Goal: Task Accomplishment & Management: Complete application form

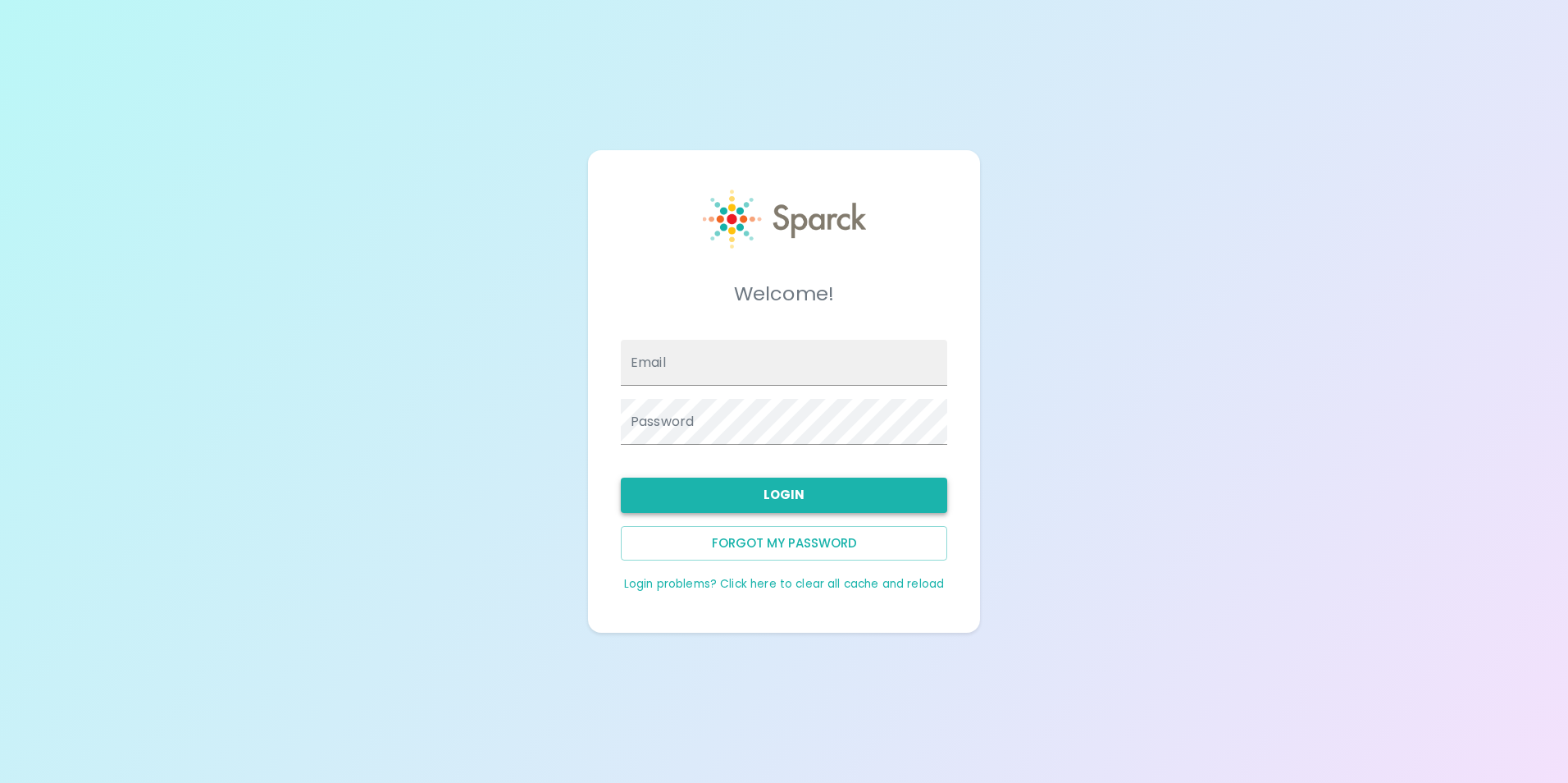
type input "[EMAIL_ADDRESS][DOMAIN_NAME]"
click at [798, 501] on button "Login" at bounding box center [784, 495] width 327 height 35
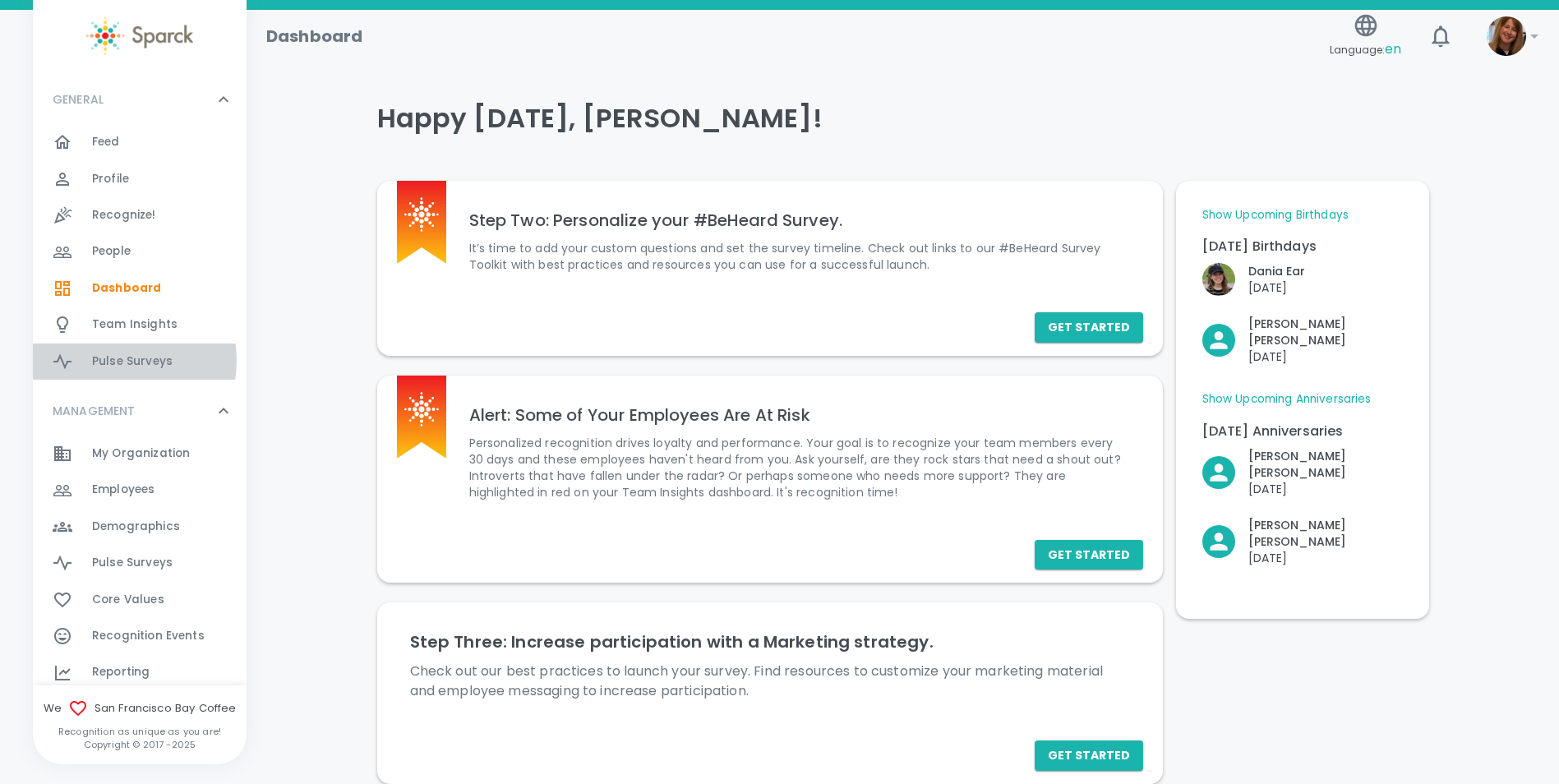
click at [117, 360] on span "Pulse Surveys" at bounding box center [132, 361] width 81 height 17
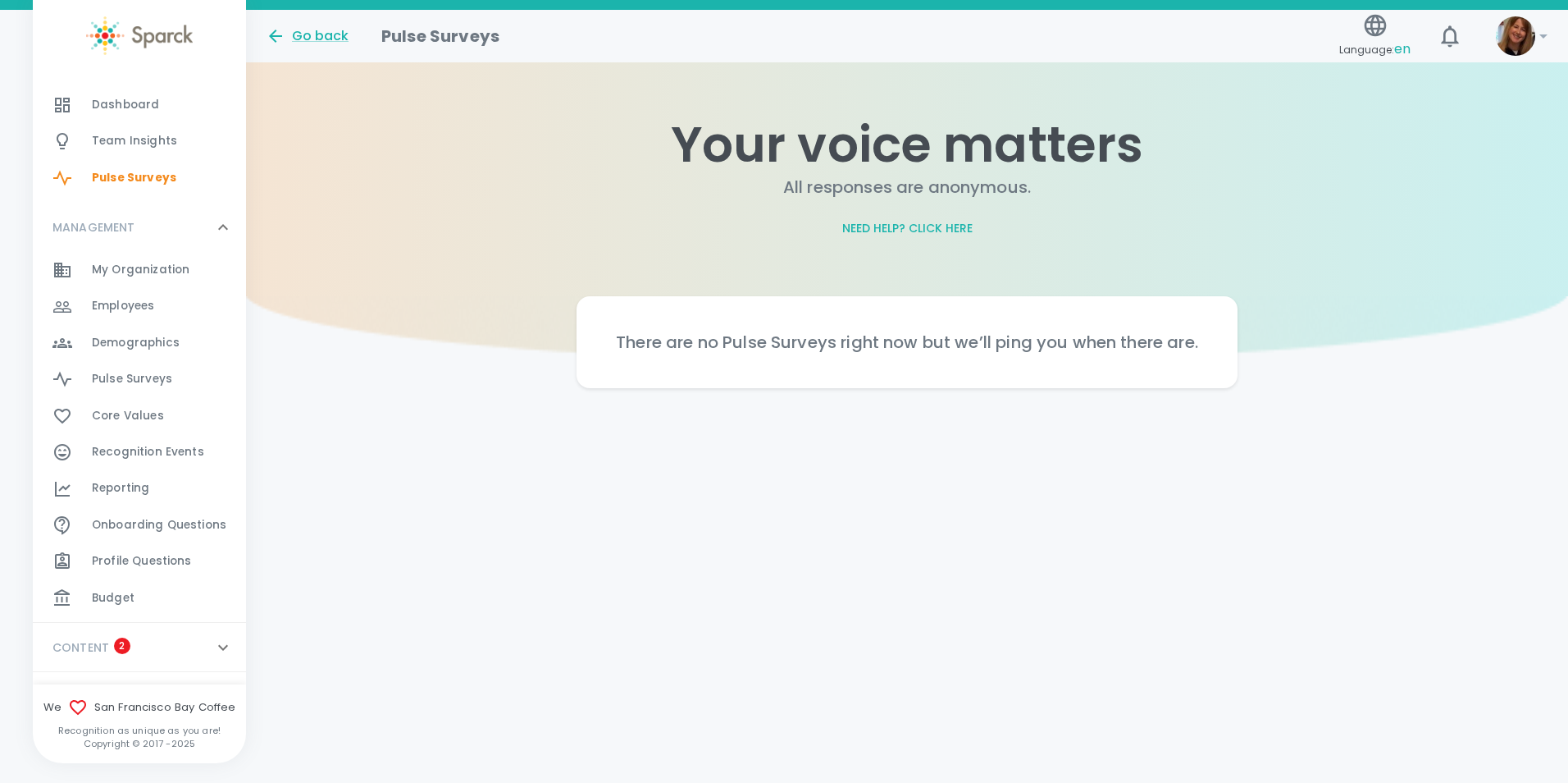
scroll to position [220, 0]
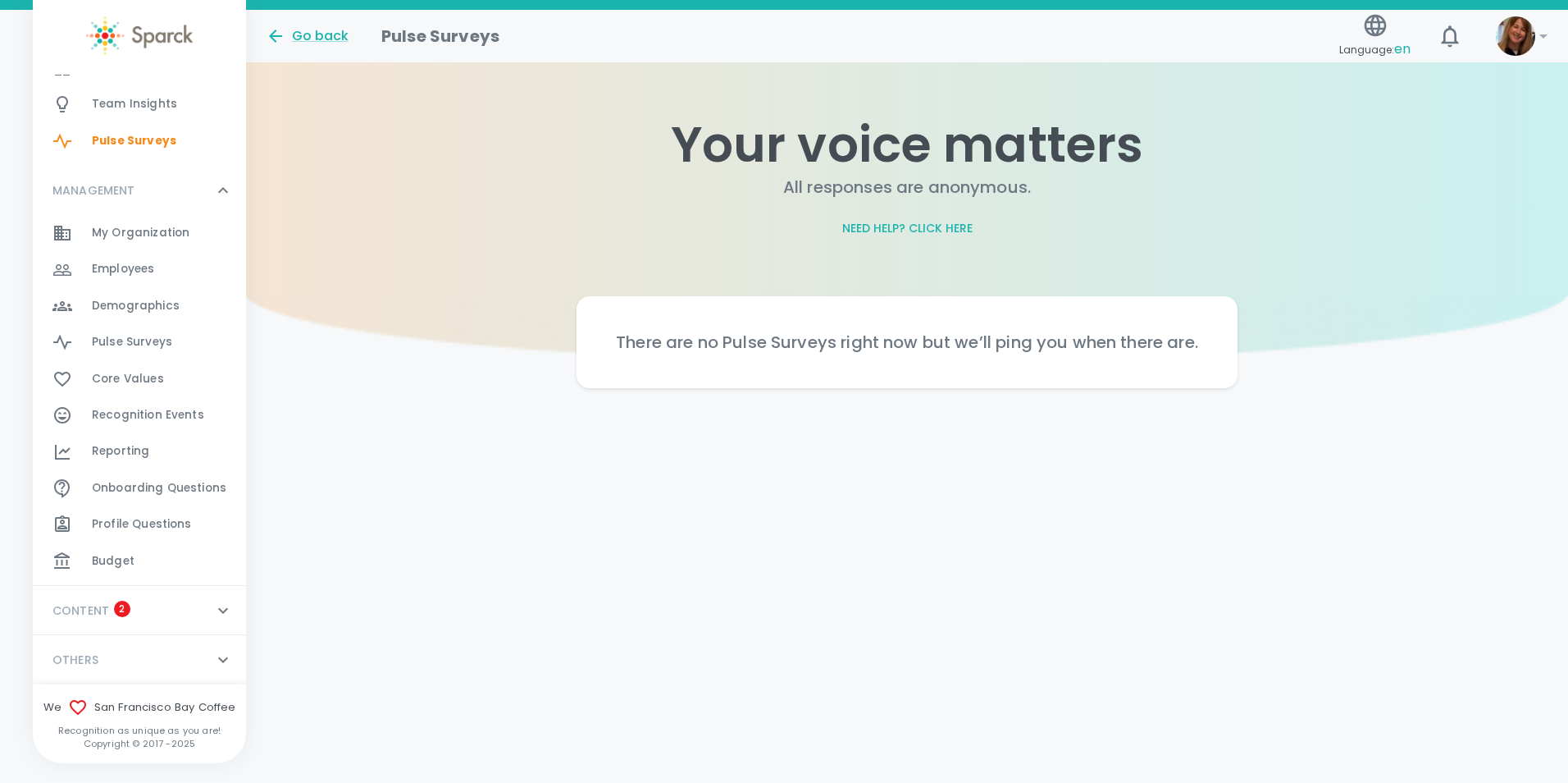
click at [213, 605] on icon at bounding box center [223, 610] width 19 height 19
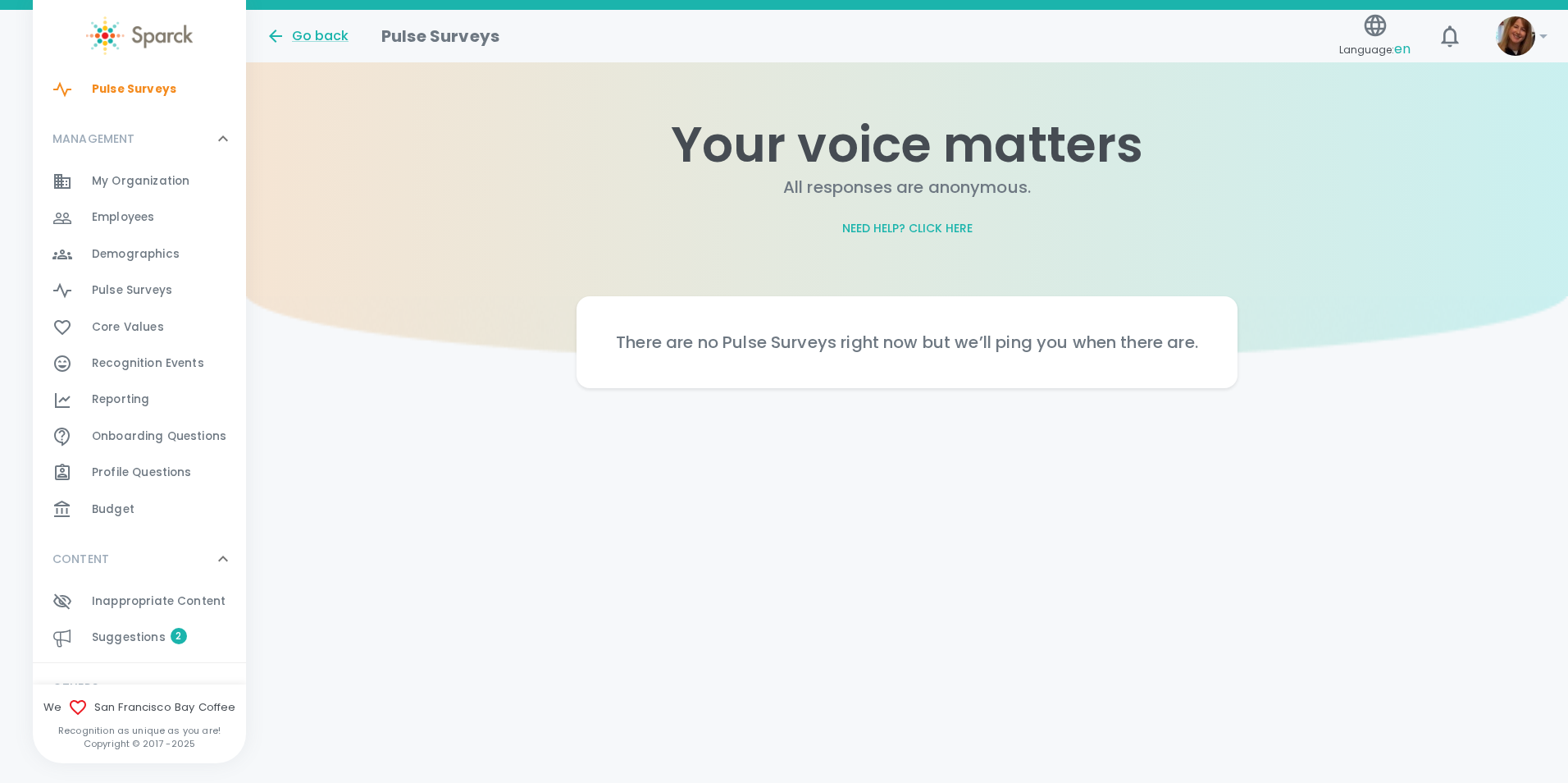
scroll to position [299, 0]
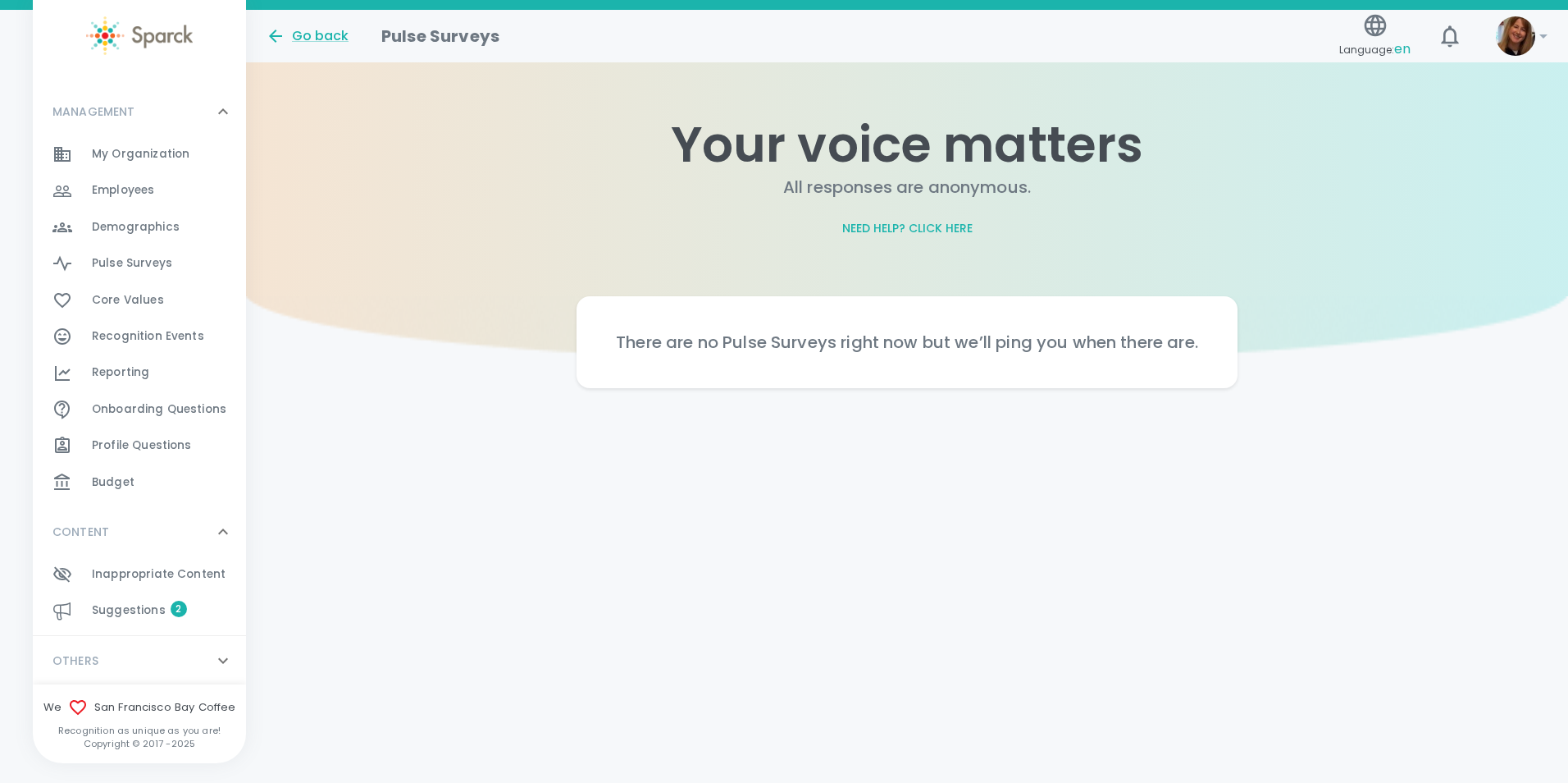
click at [122, 606] on span "Suggestions" at bounding box center [129, 610] width 74 height 16
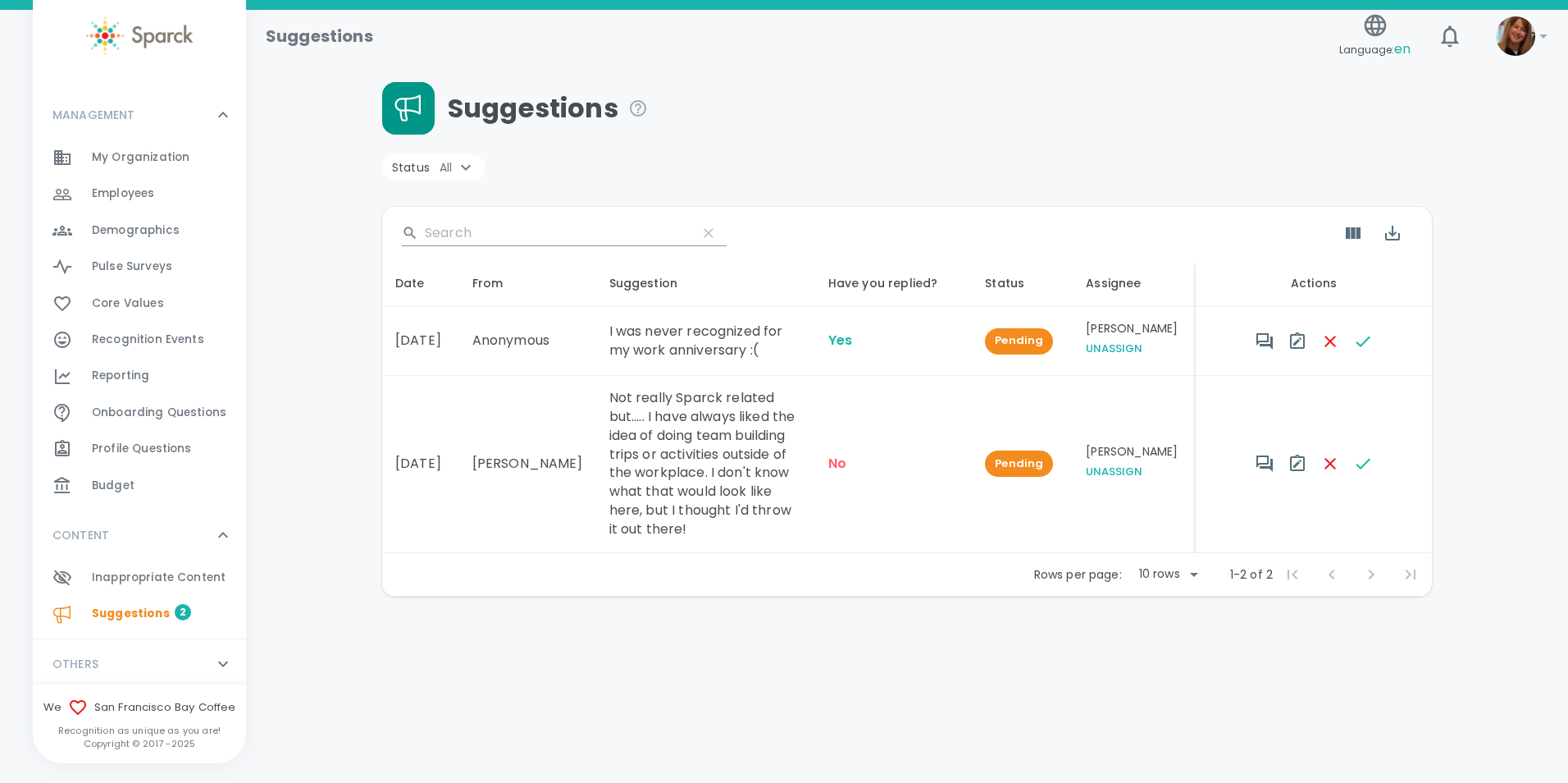
scroll to position [299, 0]
click at [119, 269] on span "Pulse Surveys" at bounding box center [132, 263] width 80 height 16
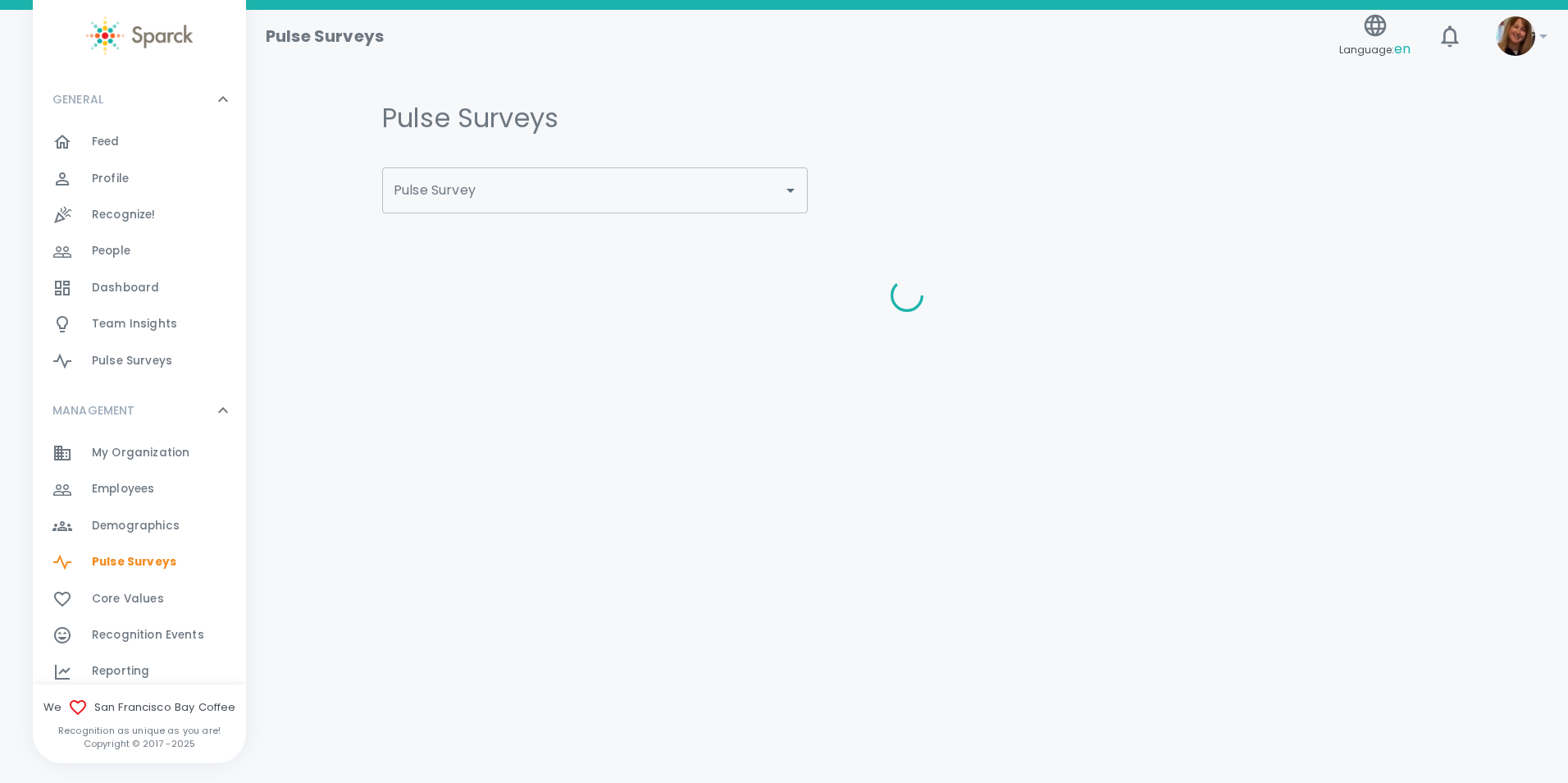
type input "ESPRESSO YOURSELF - [GEOGRAPHIC_DATA] Q4 FY25"
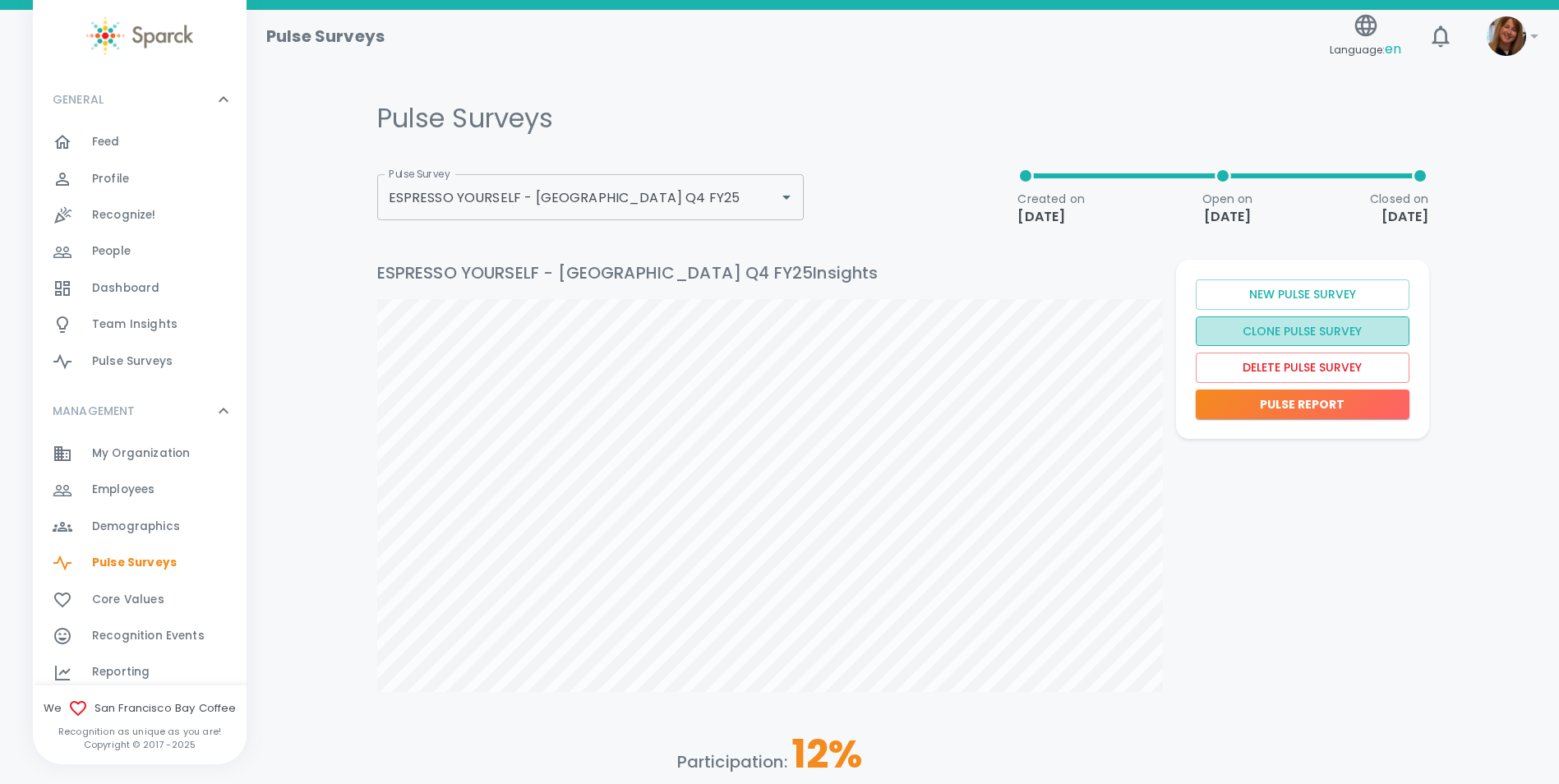
click at [1295, 332] on button "Clone Pulse Survey" at bounding box center [1303, 331] width 214 height 30
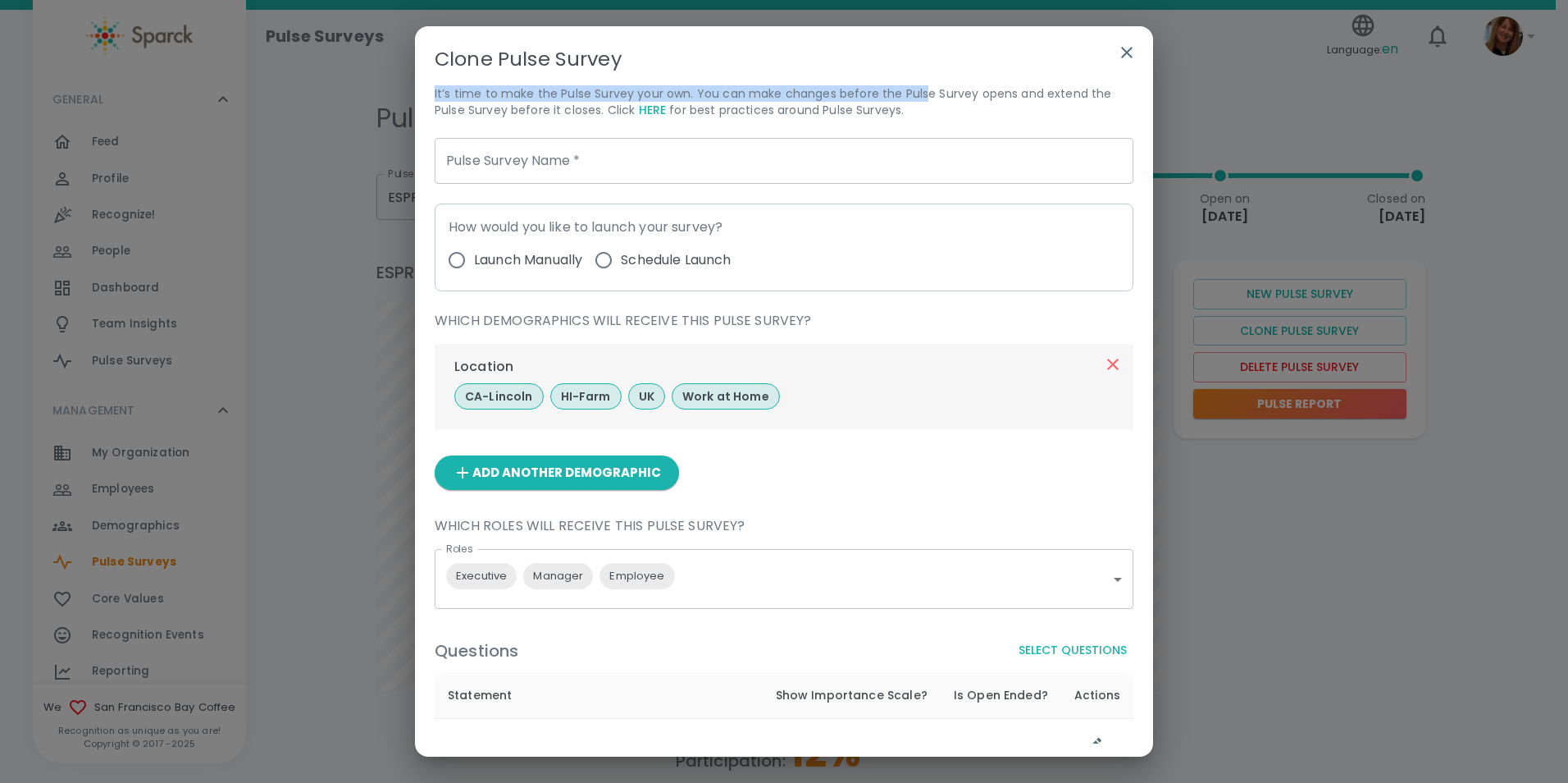
drag, startPoint x: 780, startPoint y: 34, endPoint x: 923, endPoint y: 98, distance: 156.7
click at [923, 98] on div "Clone Pulse Survey It’s time to make the Pulse Survey your own. You can make ch…" at bounding box center [784, 384] width 738 height 717
click at [665, 157] on input "Pulse Survey Name   *" at bounding box center [784, 160] width 699 height 46
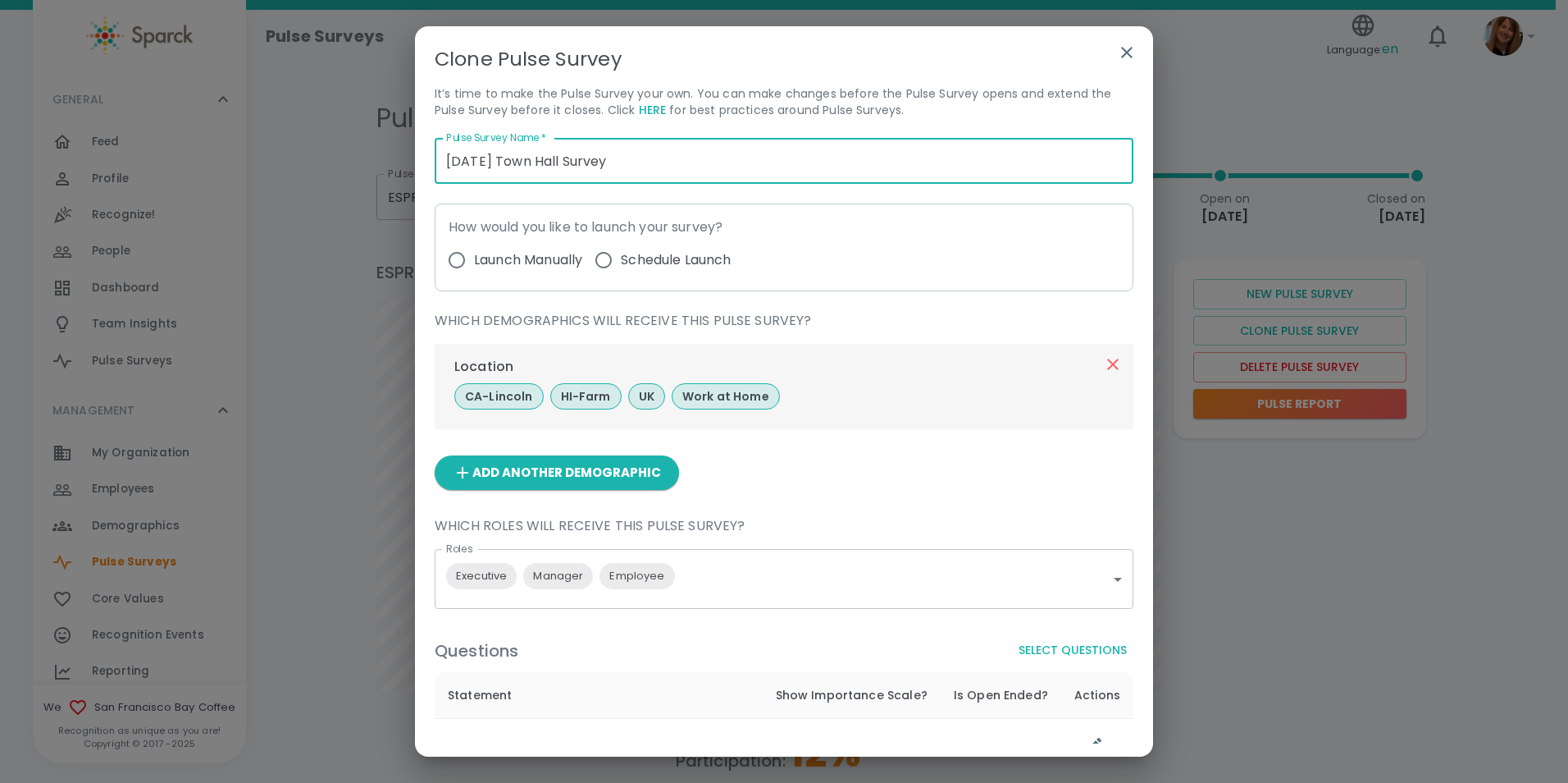
type input "[DATE] Town Hall Survey"
click at [457, 255] on input "Launch Manually" at bounding box center [457, 260] width 35 height 35
radio input "true"
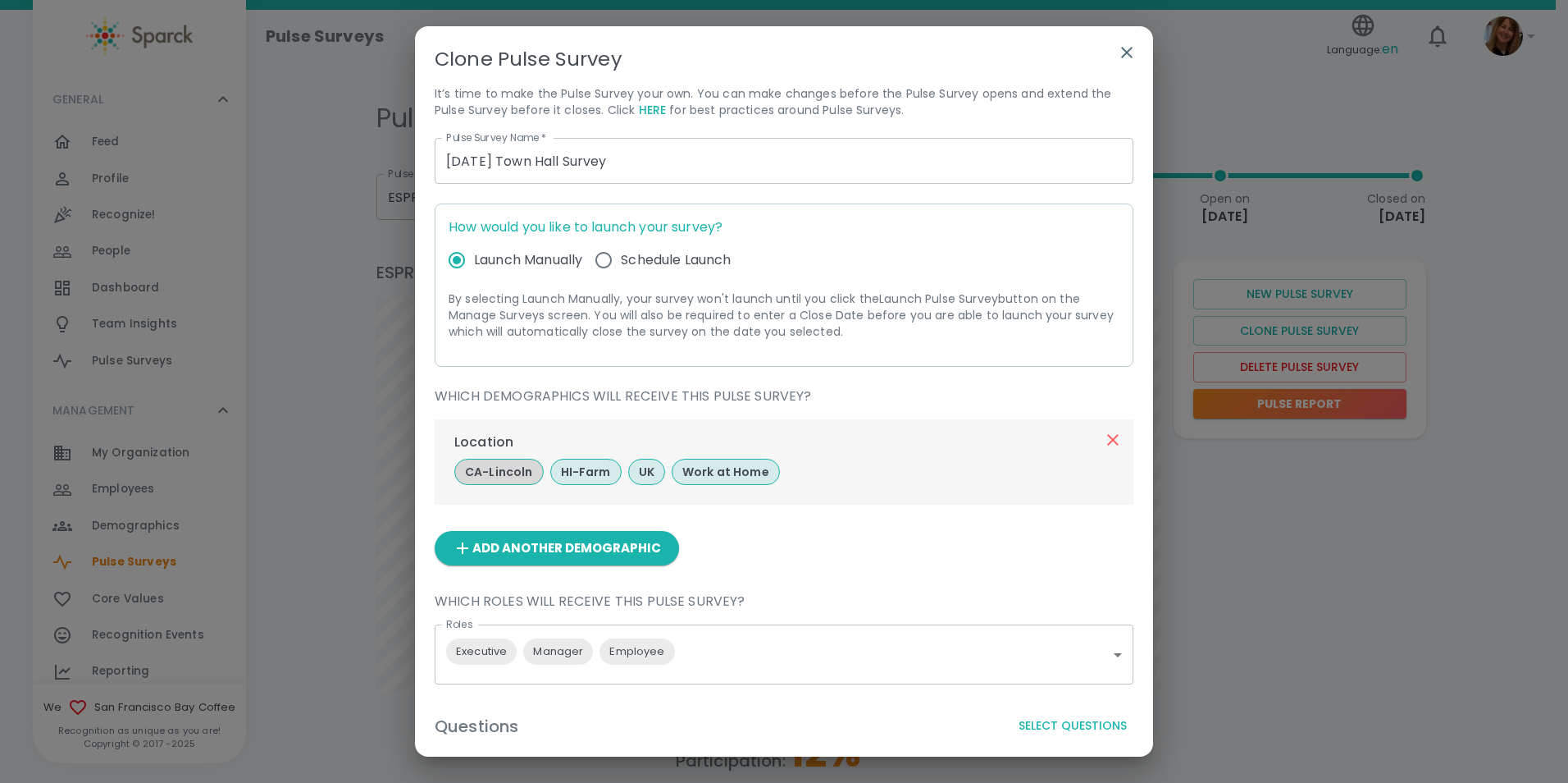
click at [483, 471] on p "CA-Lincoln" at bounding box center [499, 472] width 68 height 16
click at [565, 476] on p "HI-Farm" at bounding box center [581, 472] width 50 height 16
click at [691, 471] on p "Work at Home" at bounding box center [716, 472] width 87 height 16
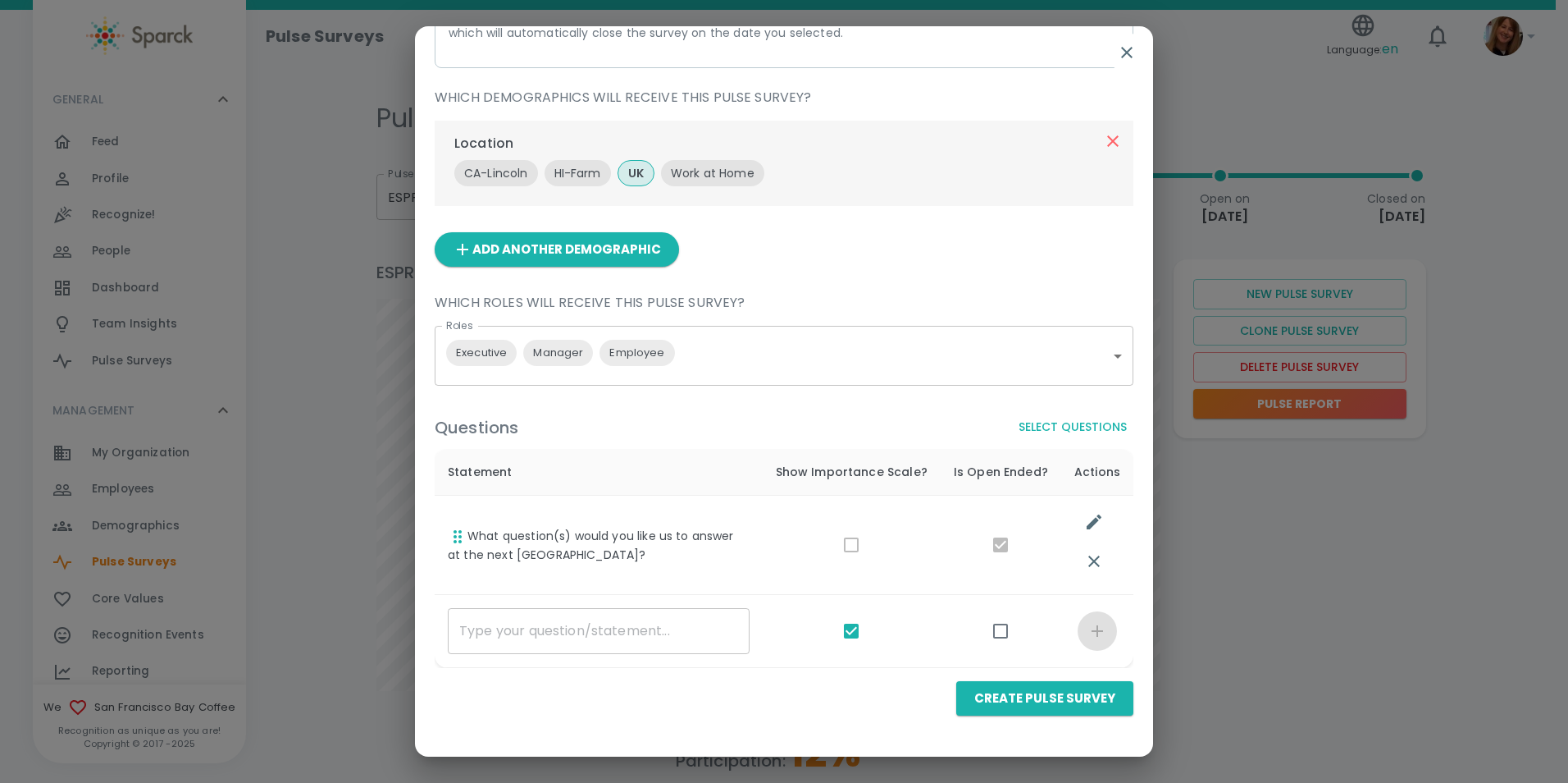
scroll to position [301, 0]
click at [1030, 698] on button "Create Pulse Survey" at bounding box center [1044, 697] width 177 height 35
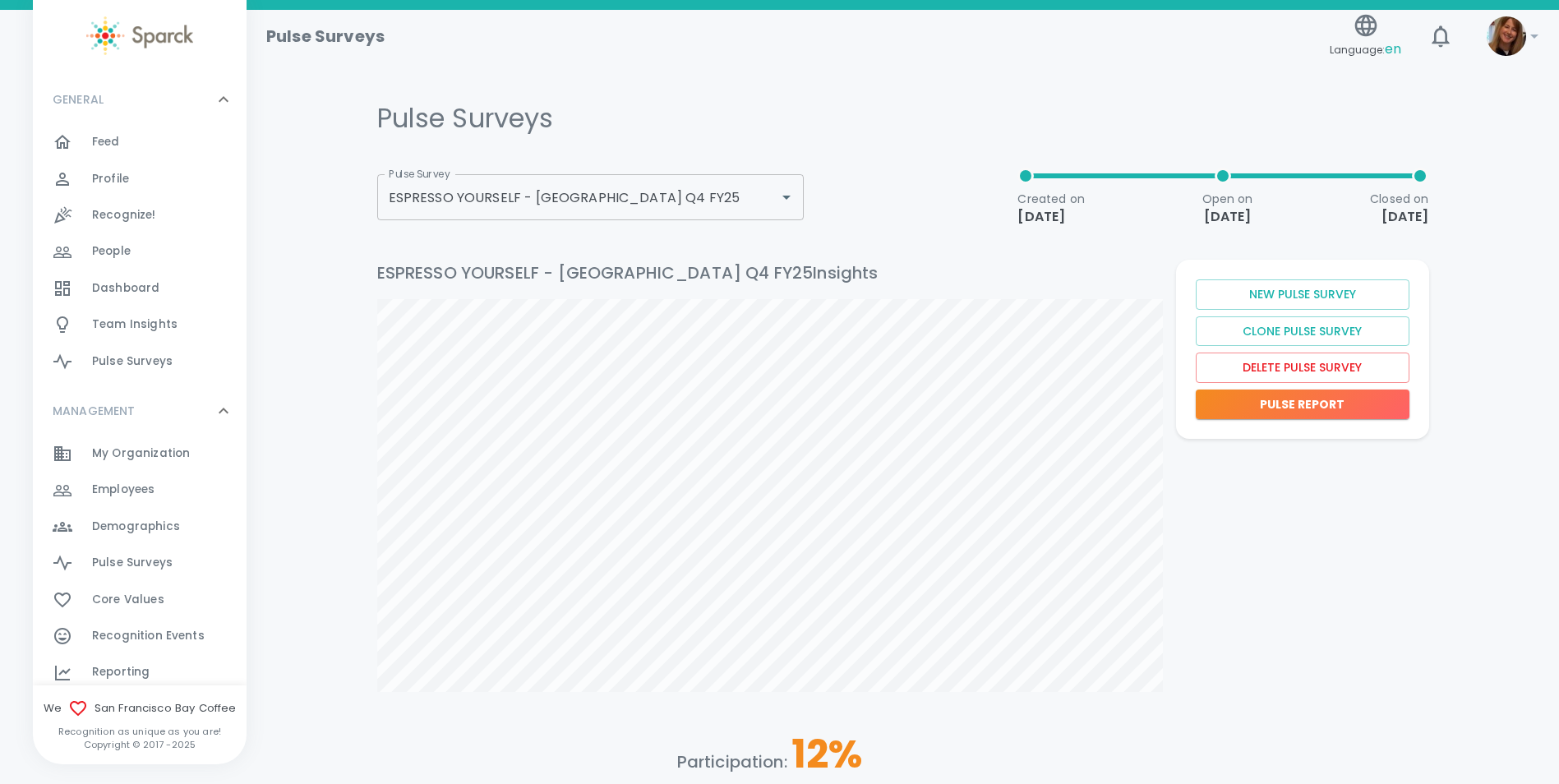
type input "[DATE] Town Hall Survey"
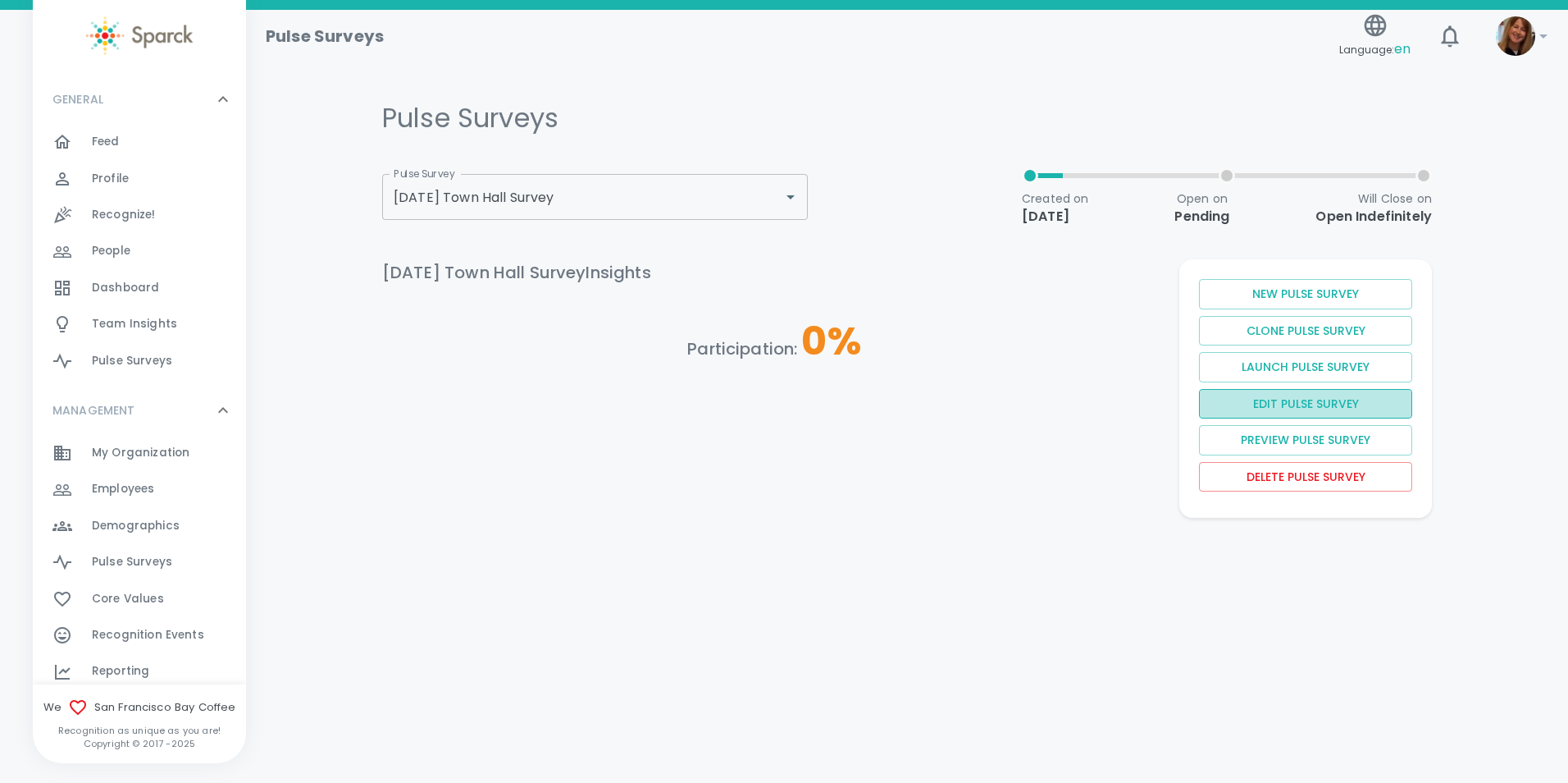
click at [1248, 402] on button "Edit Pulse Survey" at bounding box center [1306, 404] width 213 height 30
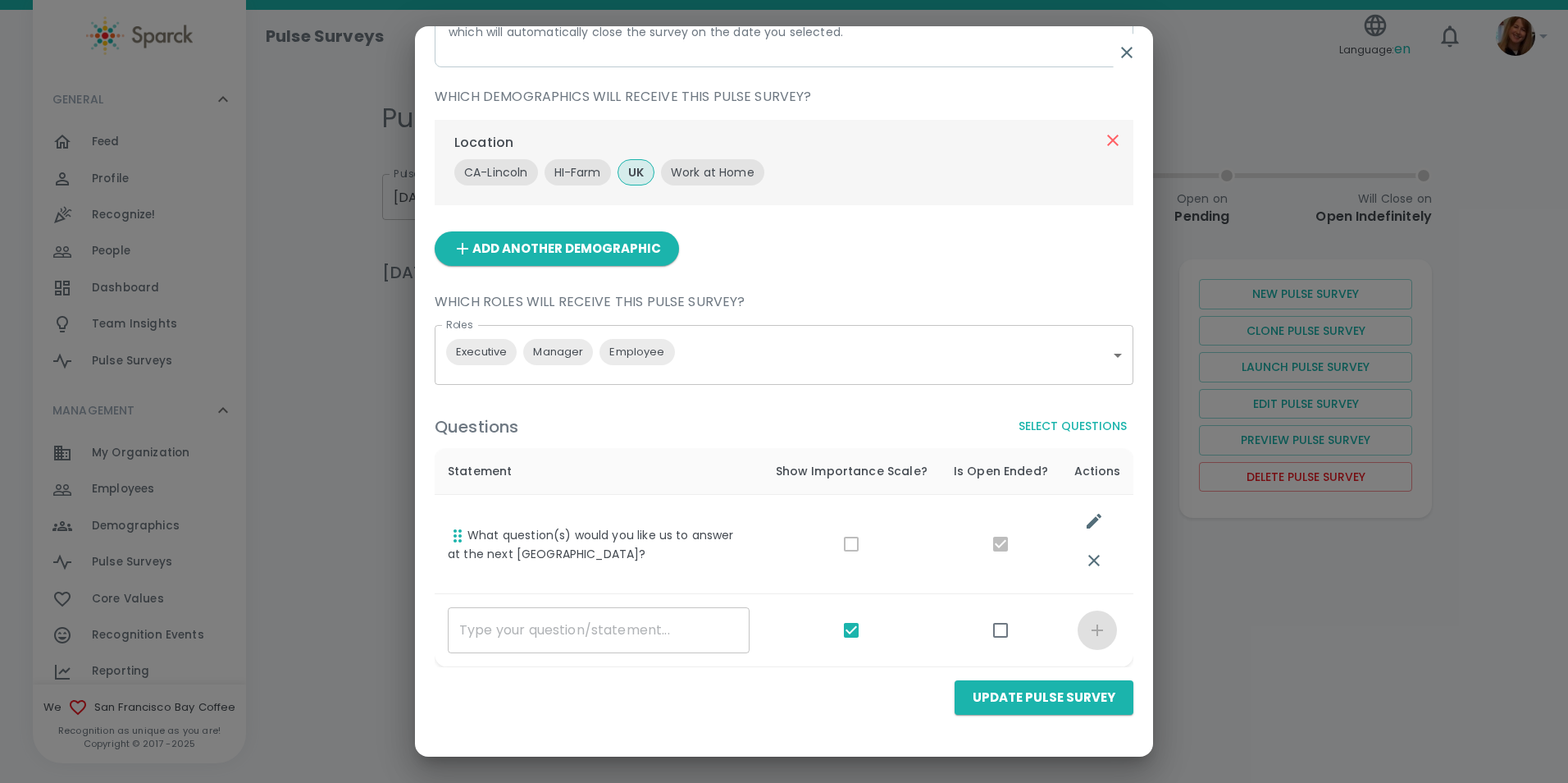
scroll to position [301, 0]
click at [1046, 700] on button "Update Pulse Survey" at bounding box center [1044, 697] width 178 height 35
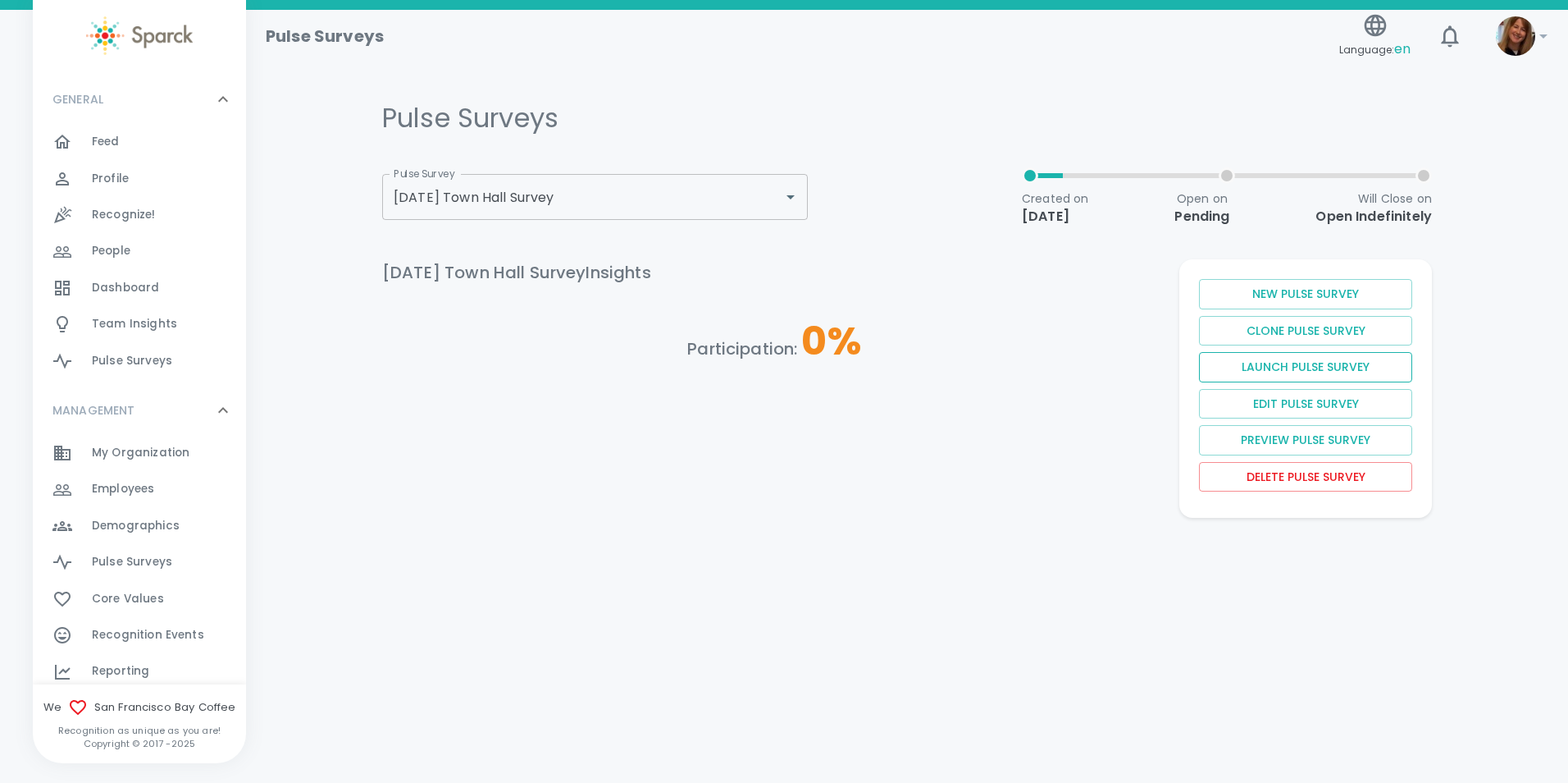
click at [1236, 368] on button "Launch Pulse Survey" at bounding box center [1306, 367] width 213 height 30
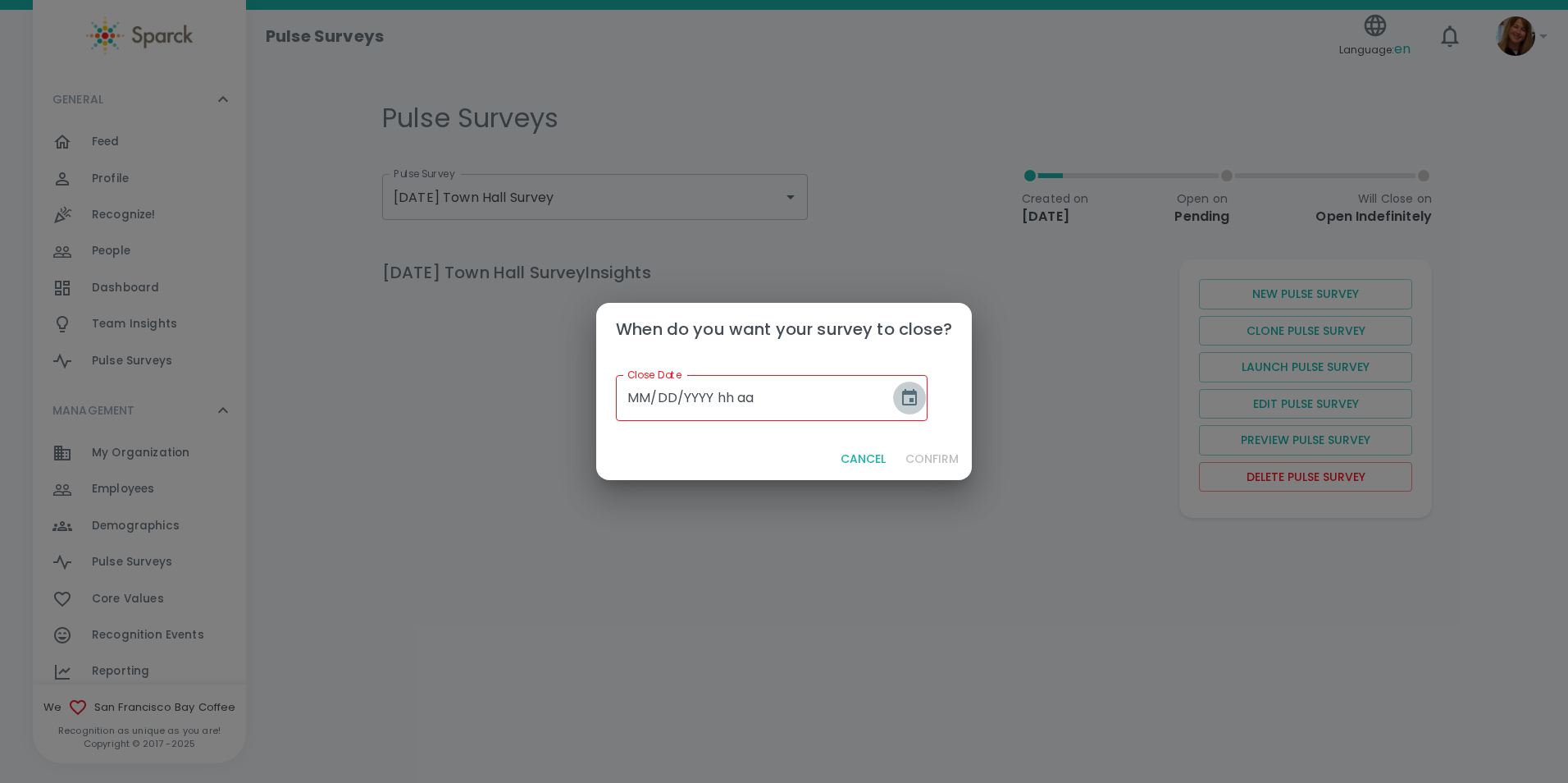
click at [900, 402] on icon "Choose date" at bounding box center [910, 398] width 19 height 19
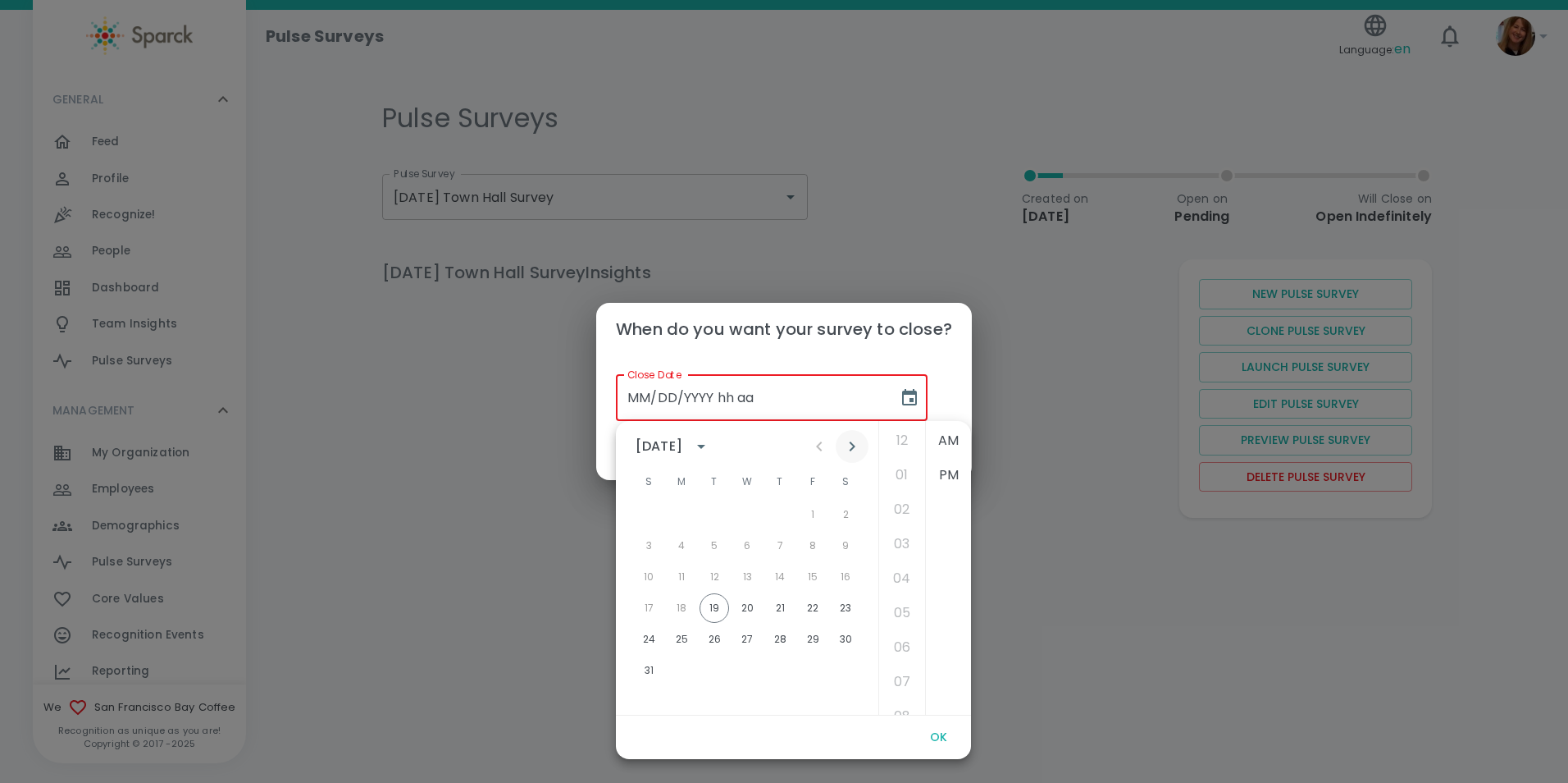
click at [846, 443] on icon "Next month" at bounding box center [852, 446] width 19 height 19
click at [712, 510] on button "2" at bounding box center [714, 514] width 29 height 29
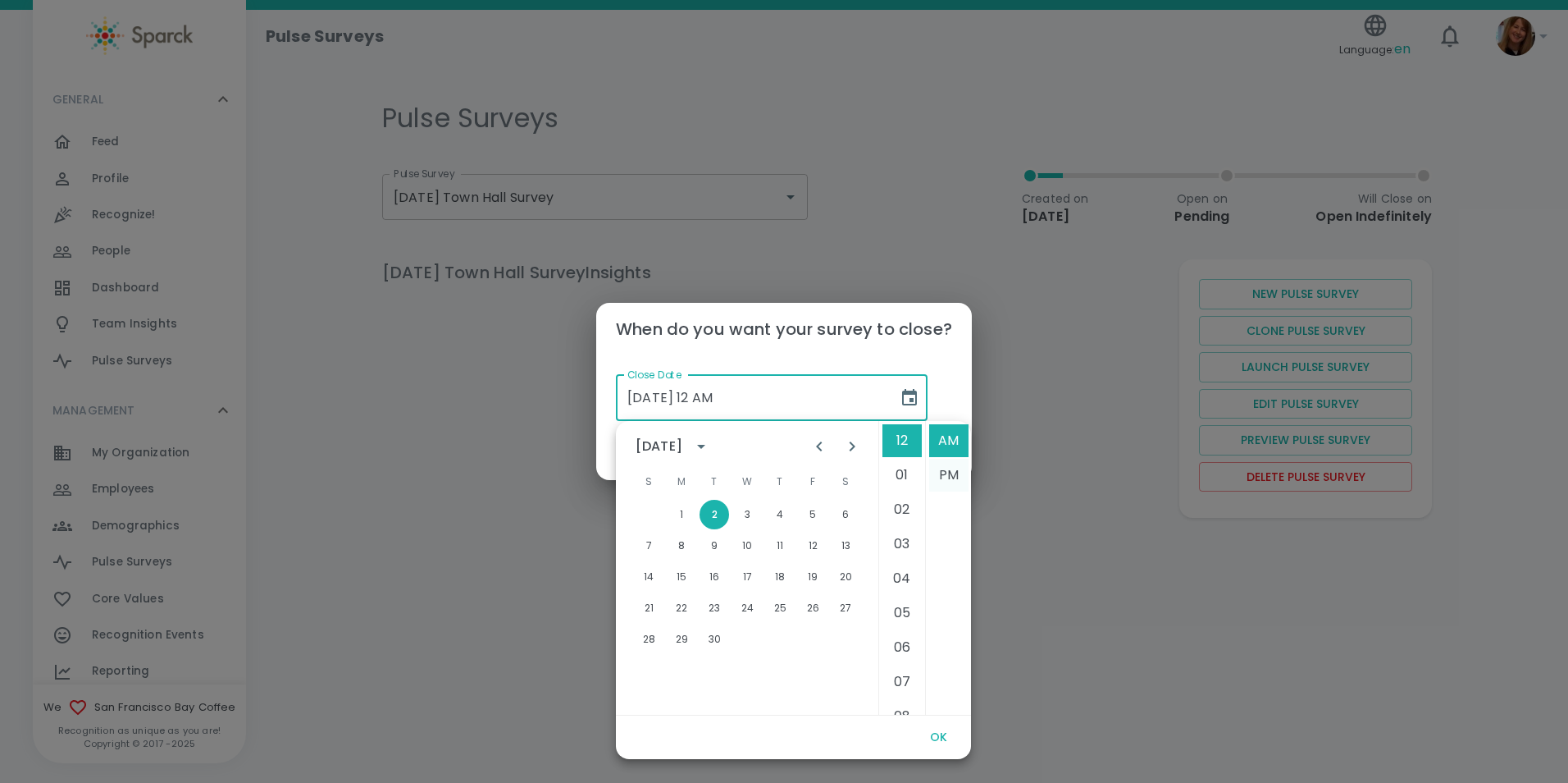
click at [949, 471] on li "PM" at bounding box center [948, 475] width 40 height 33
type input "[DATE] 12 PM"
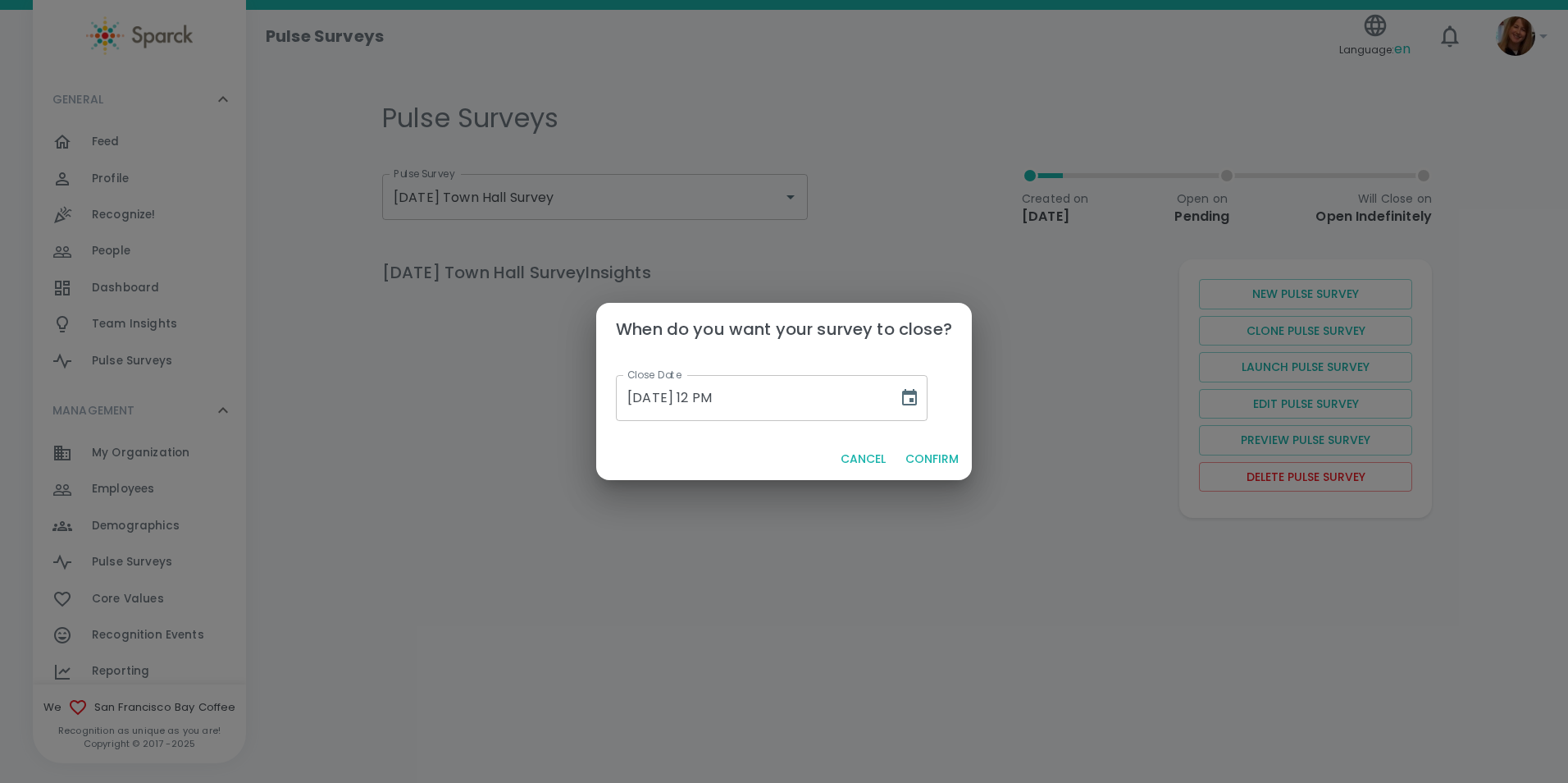
scroll to position [35, 0]
click at [926, 456] on button "Confirm" at bounding box center [932, 459] width 67 height 30
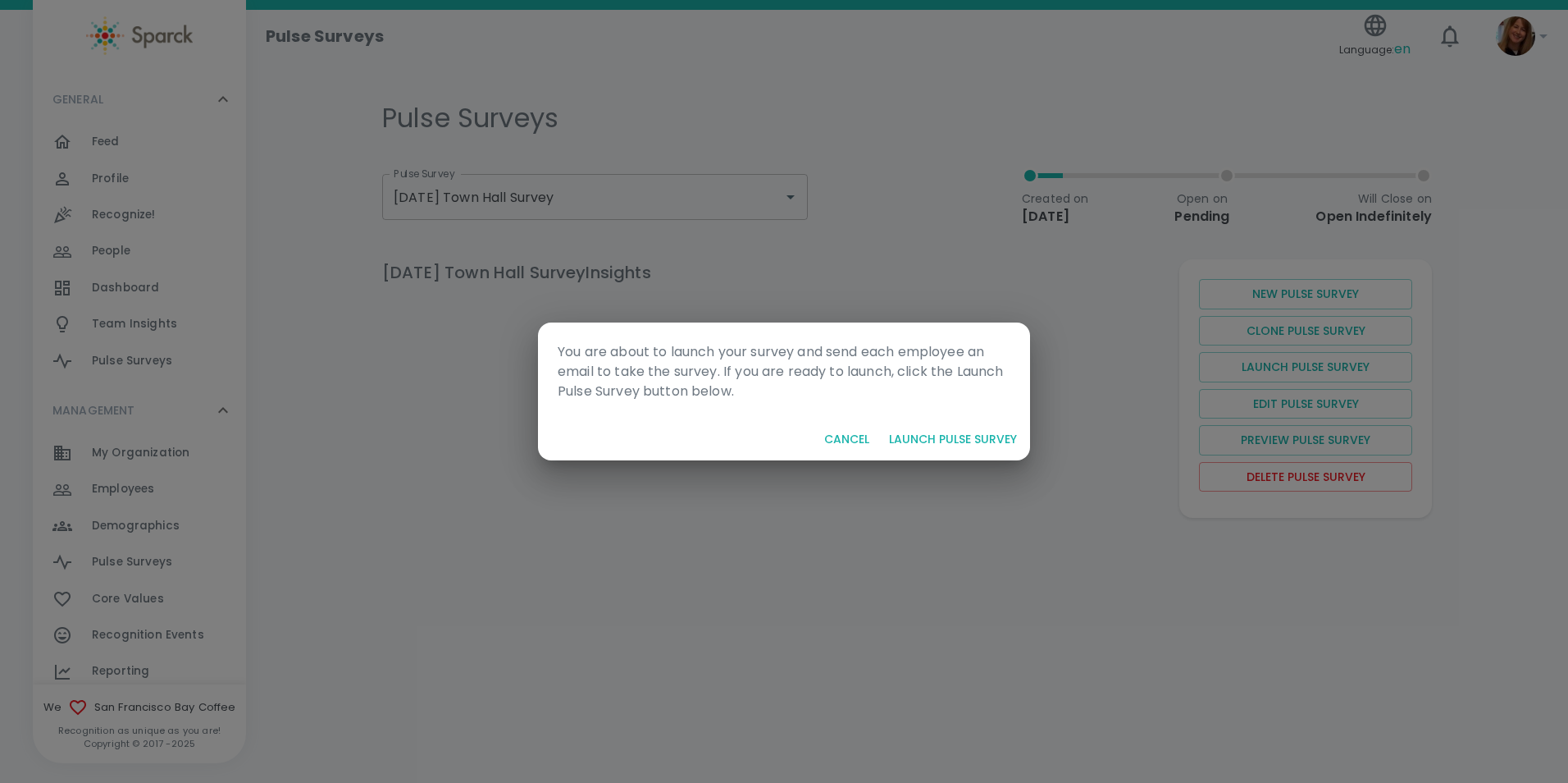
click at [928, 439] on button "Launch Pulse Survey" at bounding box center [952, 439] width 141 height 30
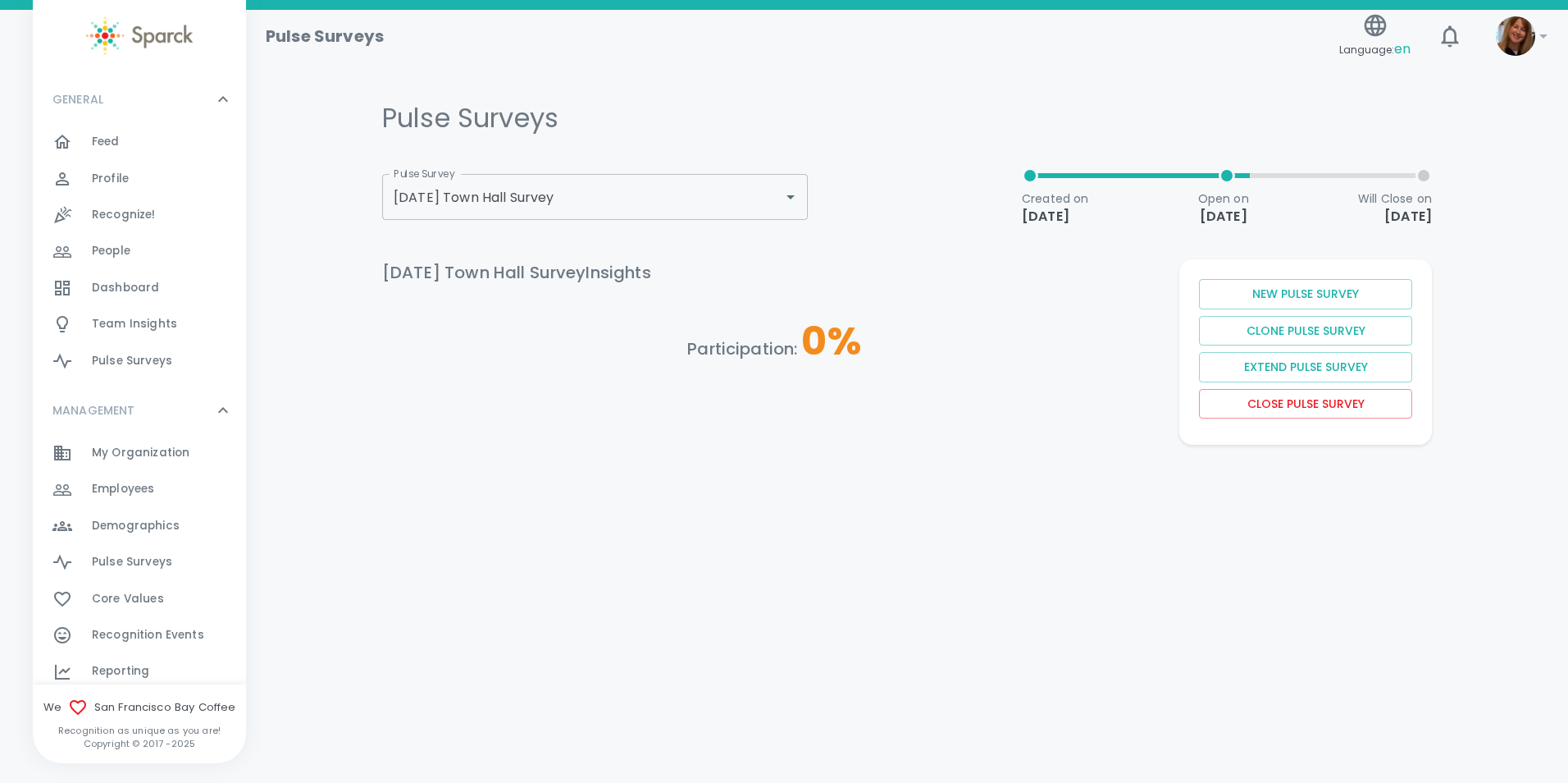
click at [114, 559] on span "Pulse Surveys" at bounding box center [132, 562] width 80 height 16
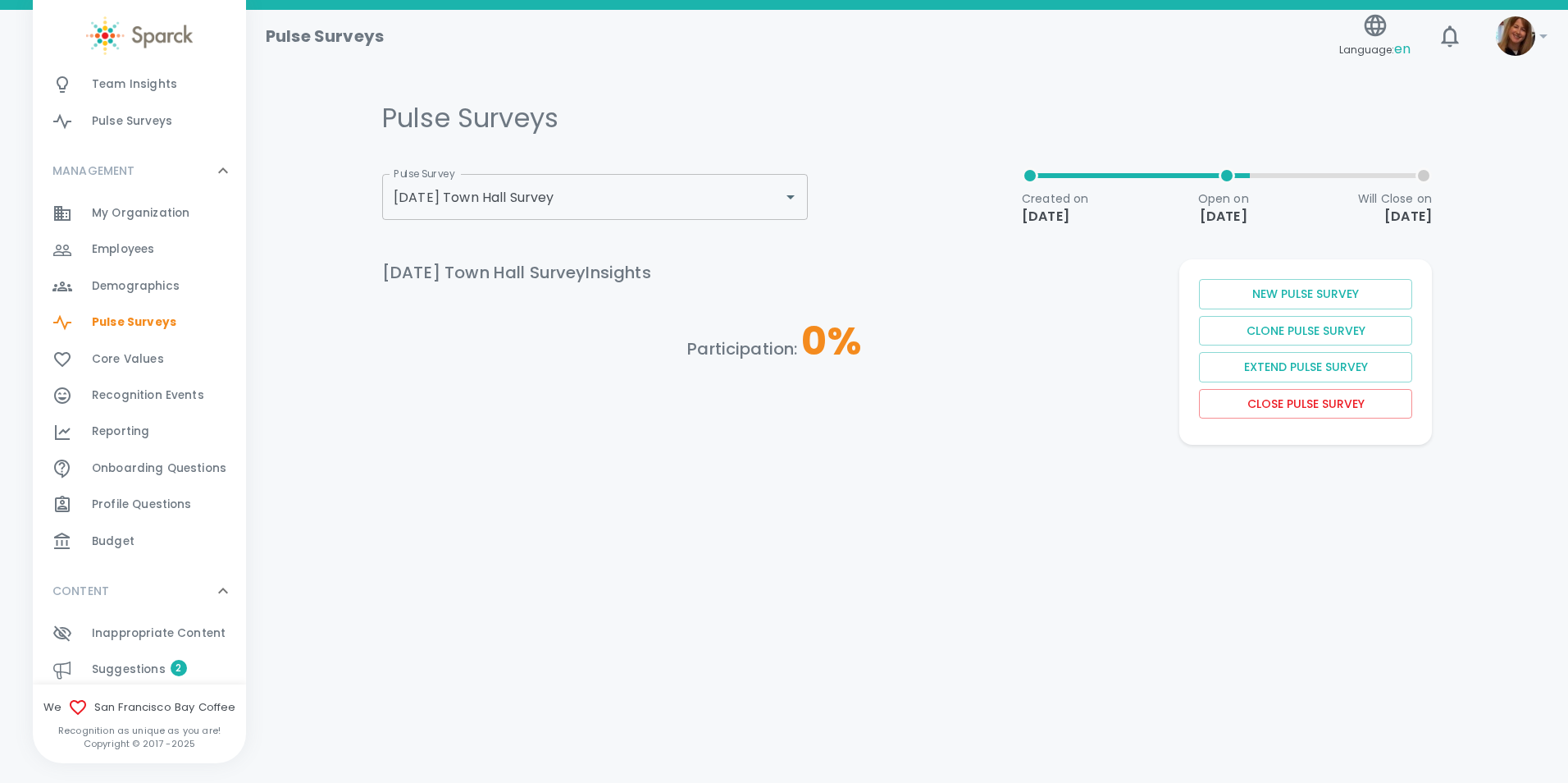
scroll to position [246, 0]
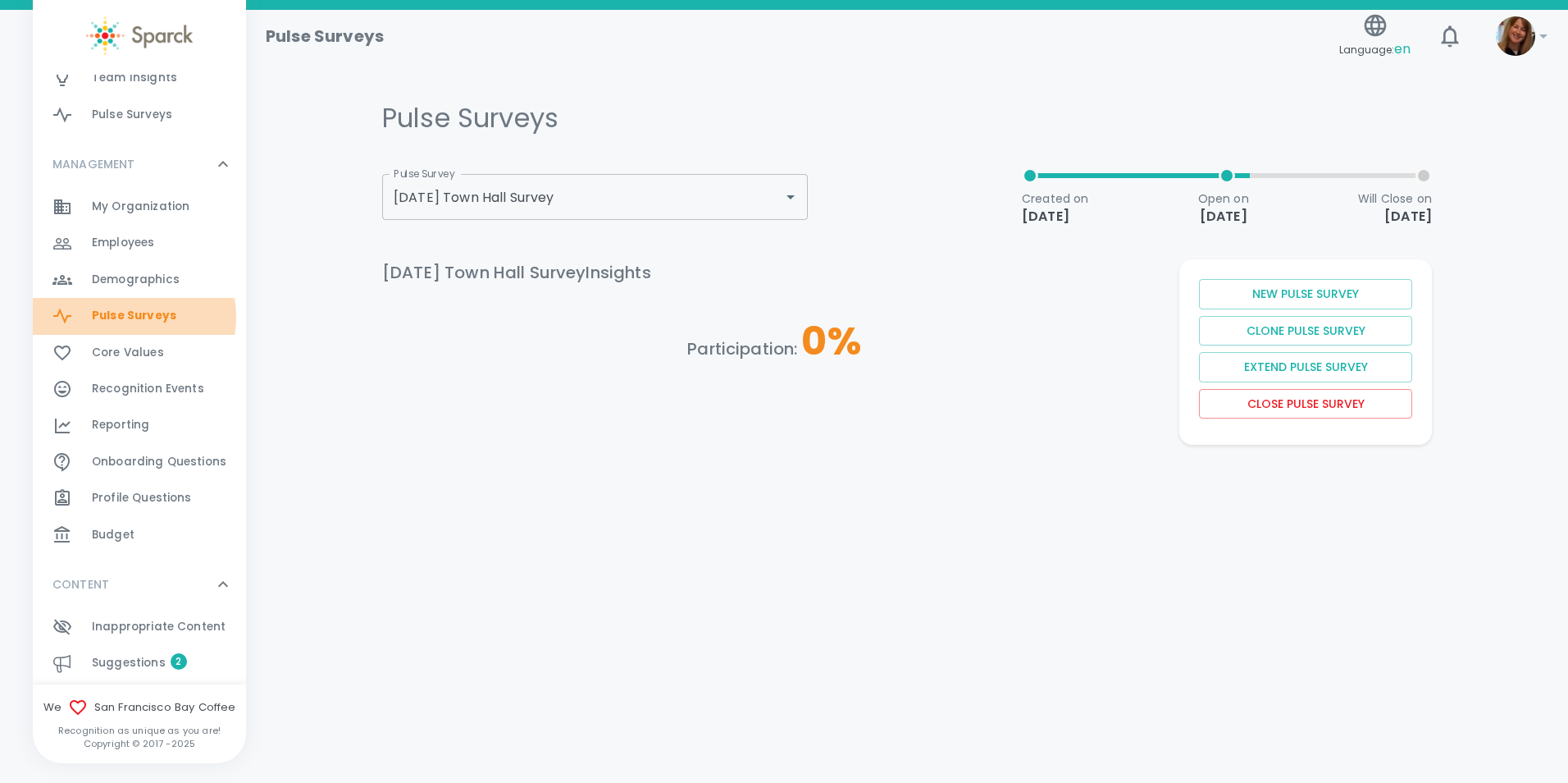
click at [123, 316] on span "Pulse Surveys" at bounding box center [134, 315] width 84 height 16
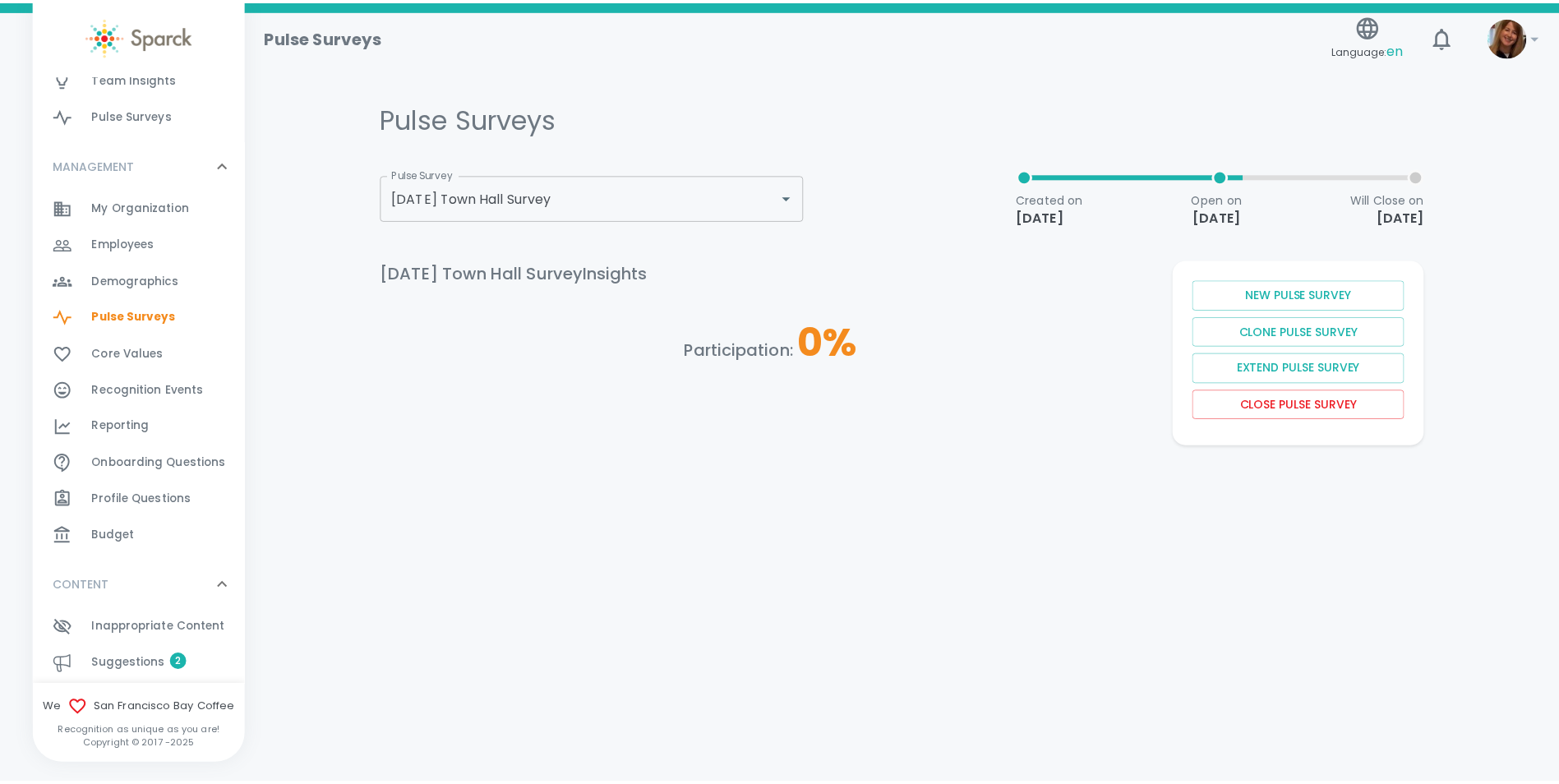
scroll to position [0, 0]
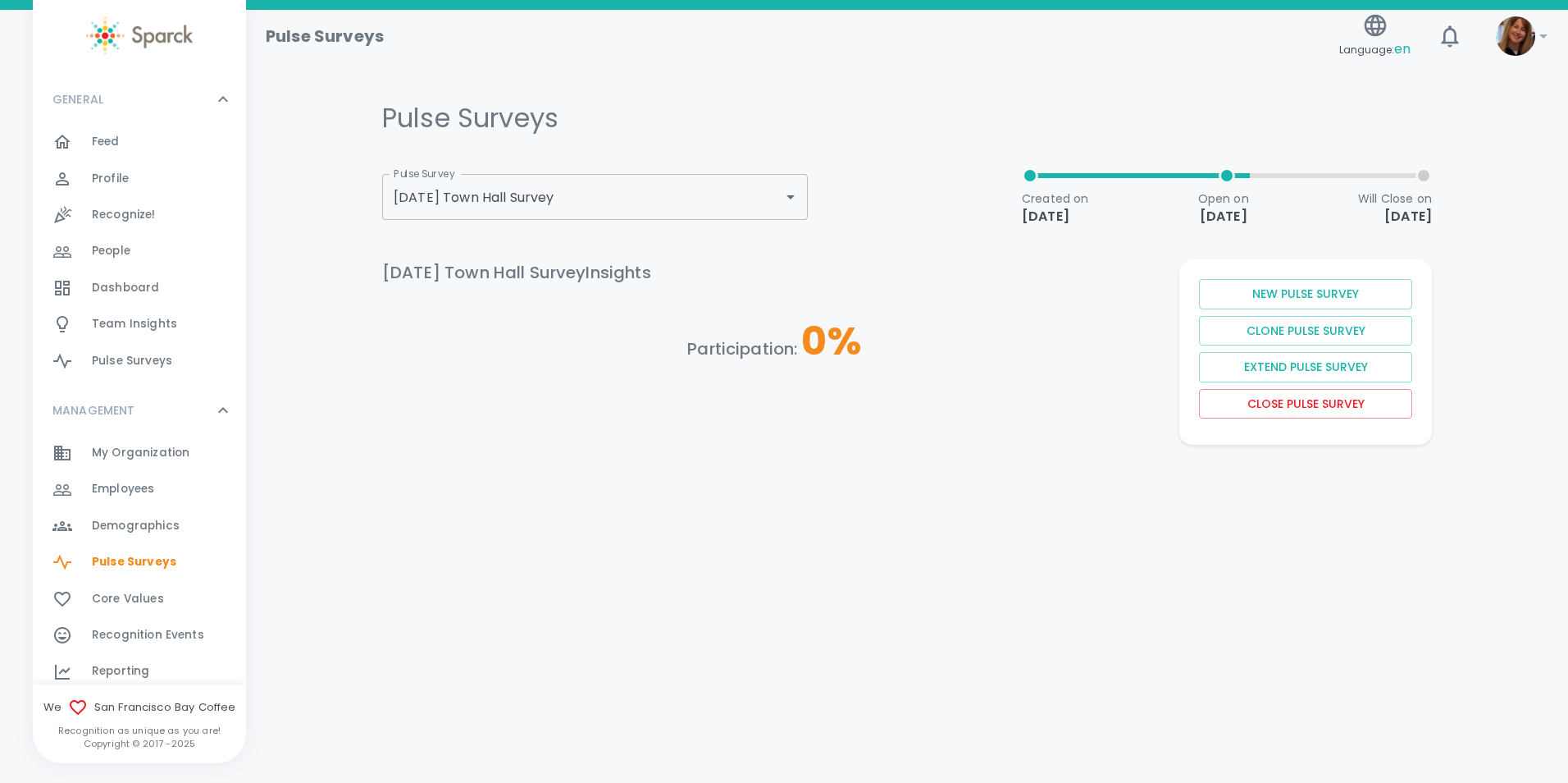
click at [104, 322] on span "Team Insights" at bounding box center [135, 324] width 85 height 16
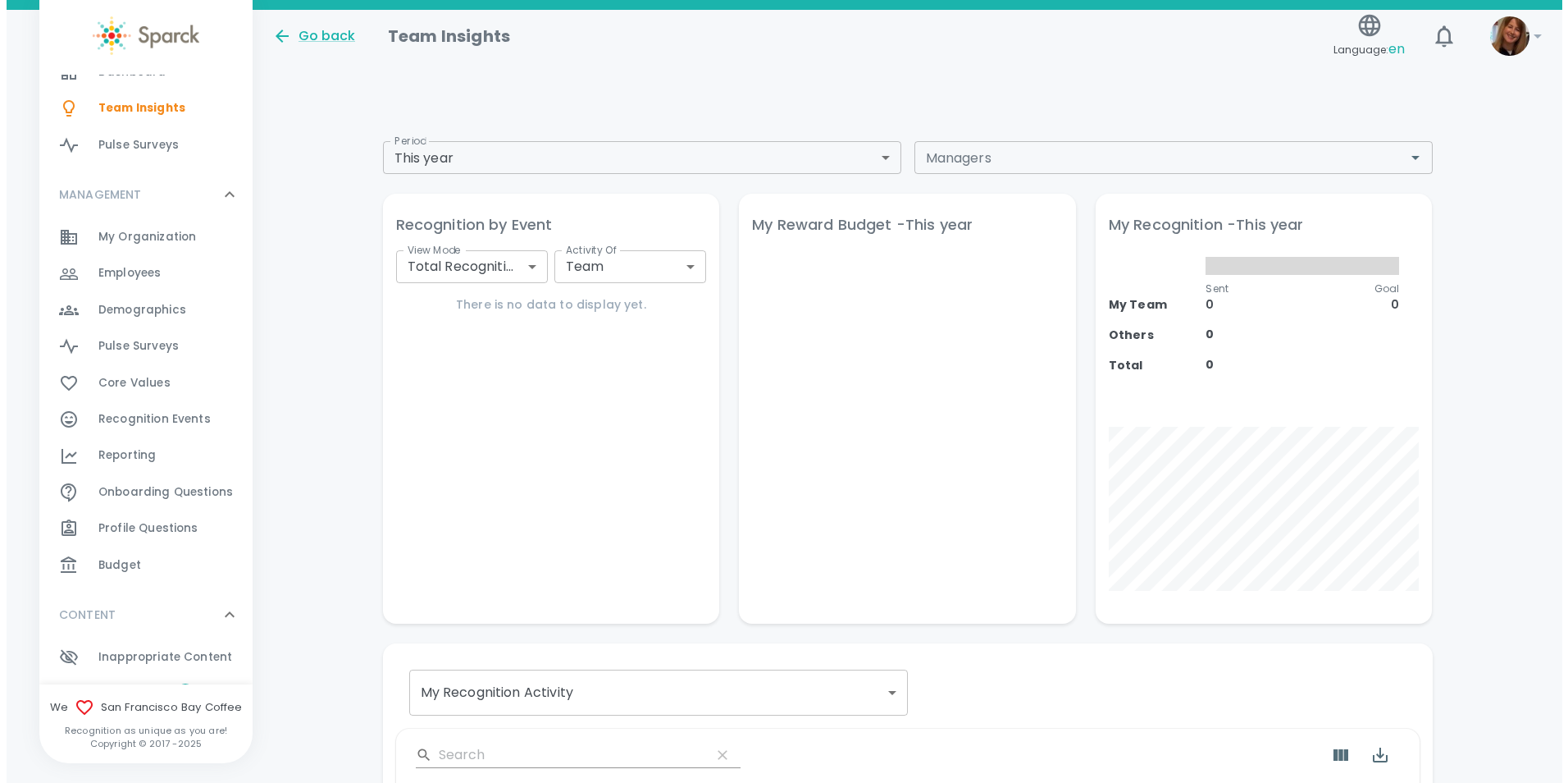
scroll to position [246, 0]
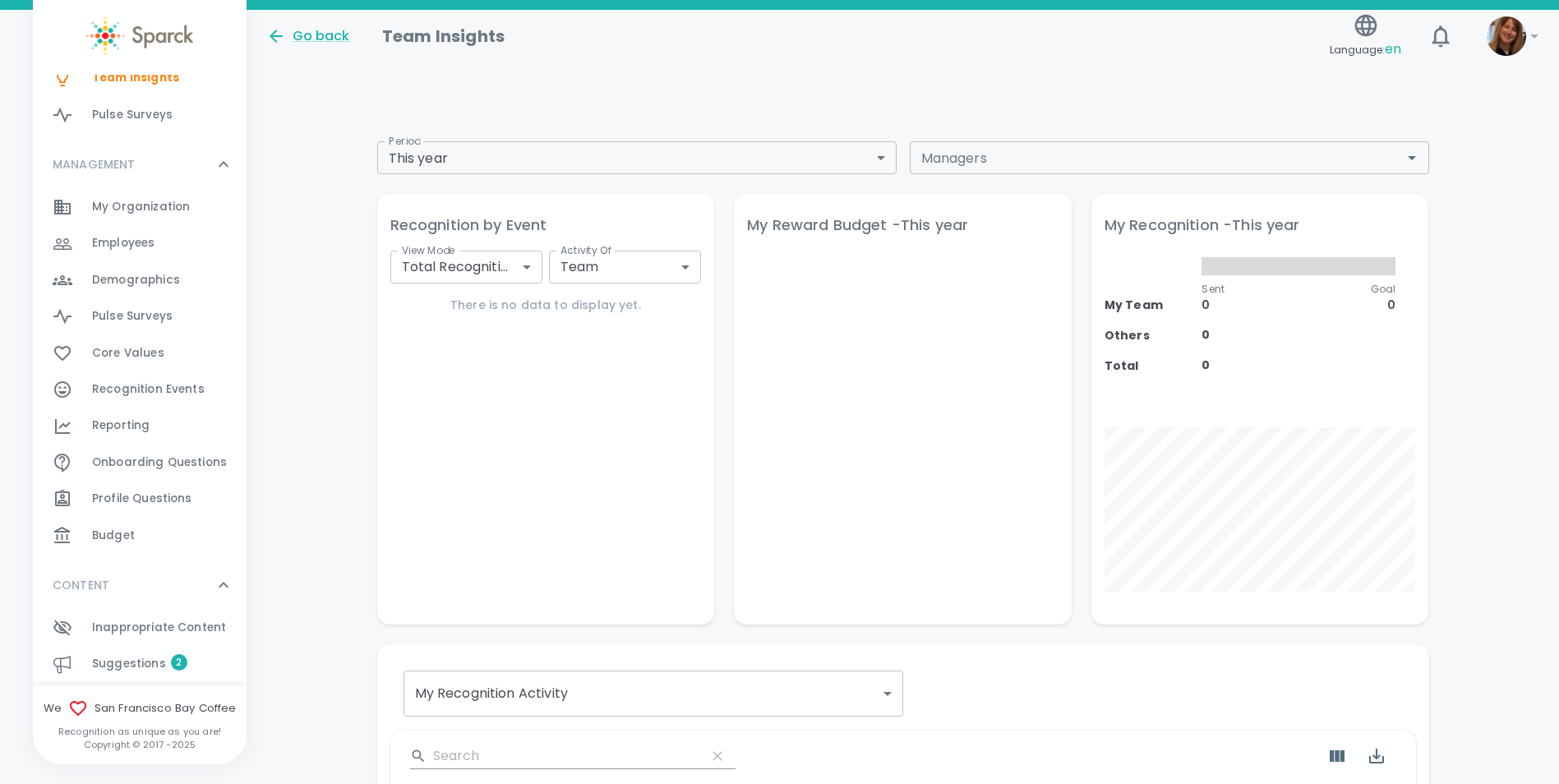
click at [102, 316] on span "Pulse Surveys" at bounding box center [132, 316] width 81 height 17
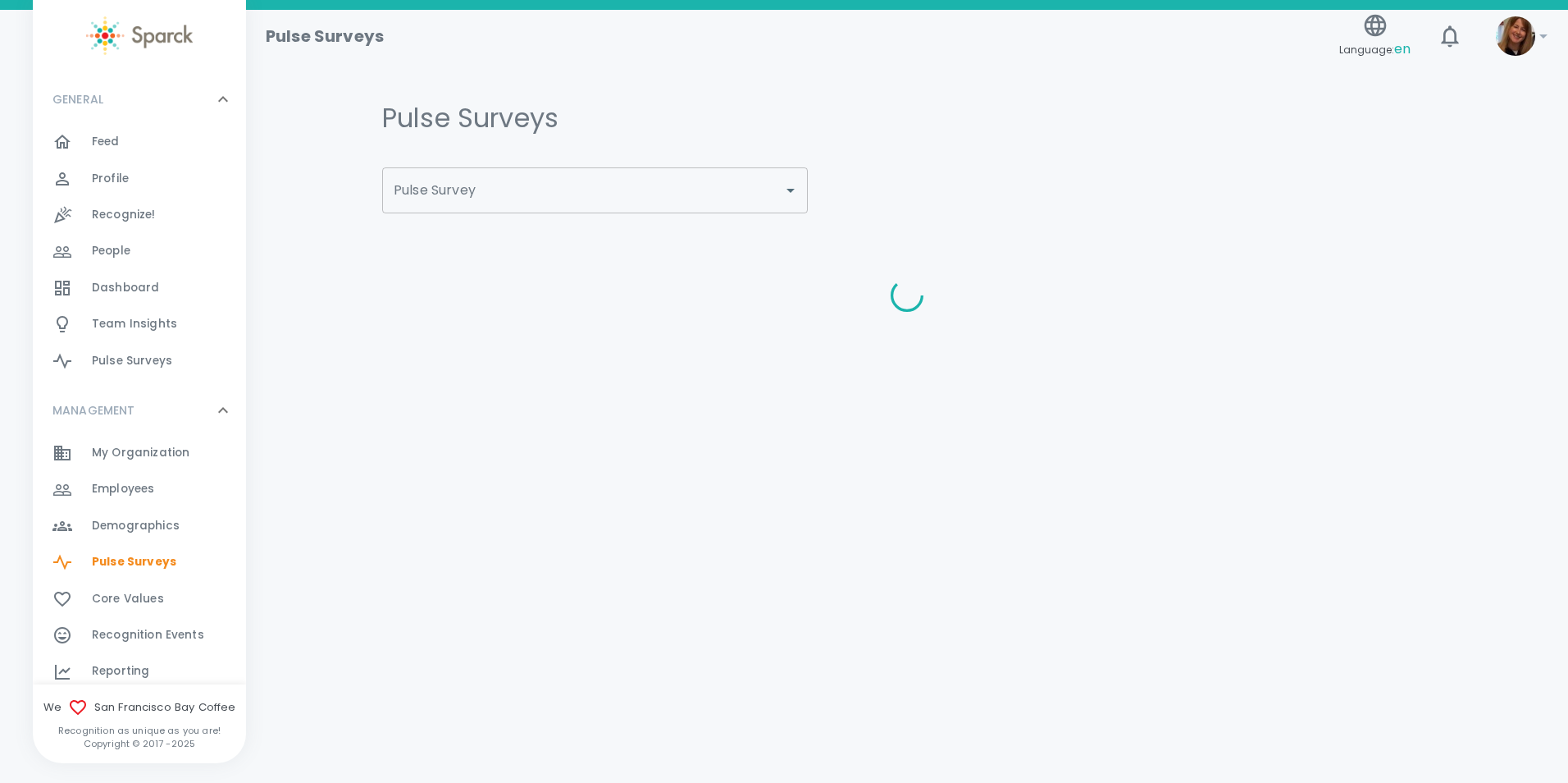
type input "[DATE] Town Hall Survey"
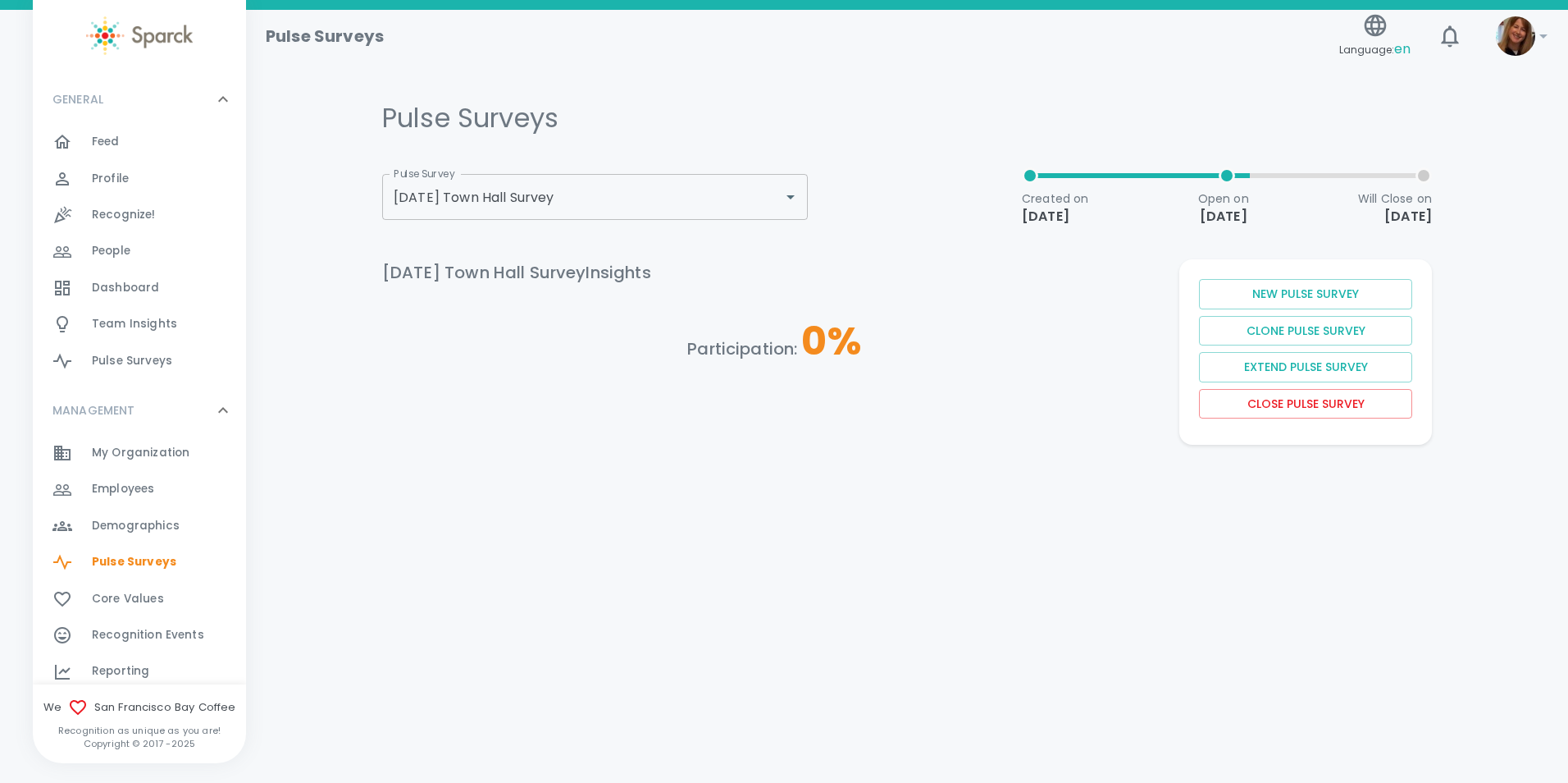
click at [623, 355] on h6 "Participation : 0 %" at bounding box center [774, 341] width 784 height 46
click at [1445, 35] on icon "button" at bounding box center [1450, 36] width 17 height 21
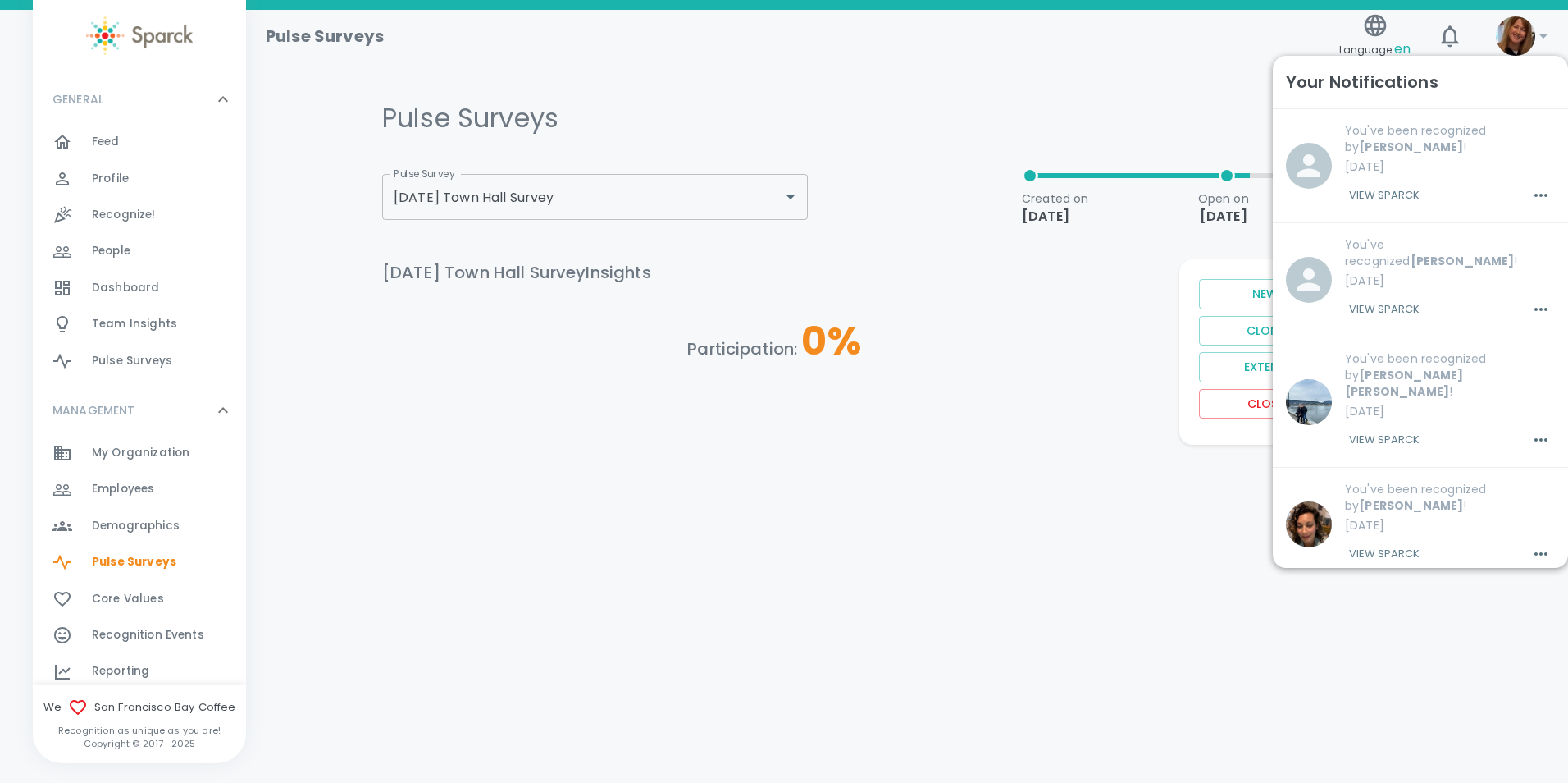
click at [654, 528] on div "Pulse Surveys Language: en 0 ! GENERAL 0 Feed 0 Profile 0 Recognize! 0 People 0…" at bounding box center [784, 270] width 1568 height 520
click at [1050, 49] on div "Pulse Surveys" at bounding box center [793, 29] width 1080 height 40
click at [1088, 530] on html "Skip Navigation Pulse Surveys Language: en 0 ! GENERAL 0 Feed 0 Profile 0 Recog…" at bounding box center [784, 265] width 1568 height 530
click at [449, 530] on html "Skip Navigation Pulse Surveys Language: en 0 ! GENERAL 0 Feed 0 Profile 0 Recog…" at bounding box center [784, 265] width 1568 height 530
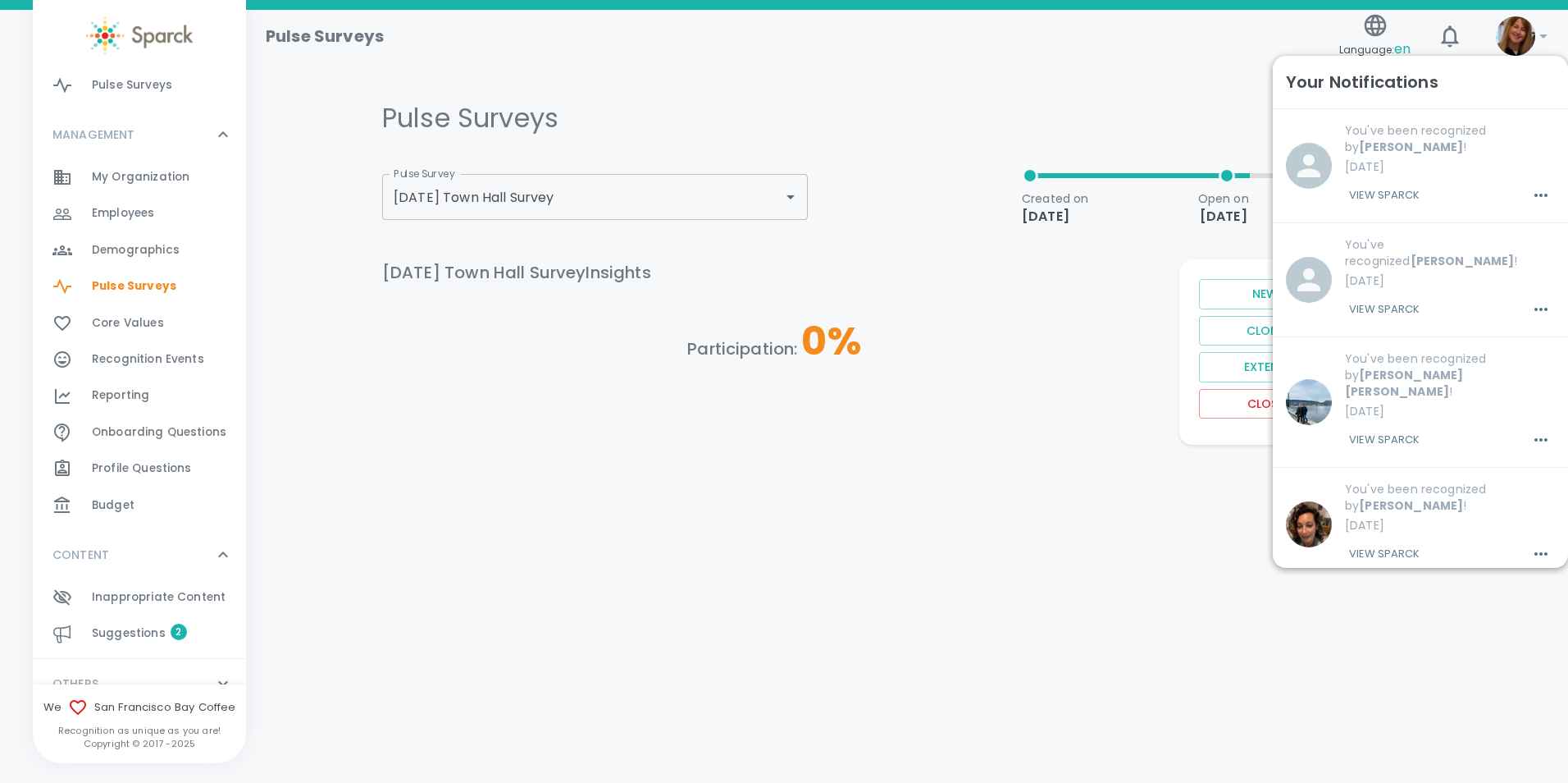
scroll to position [299, 0]
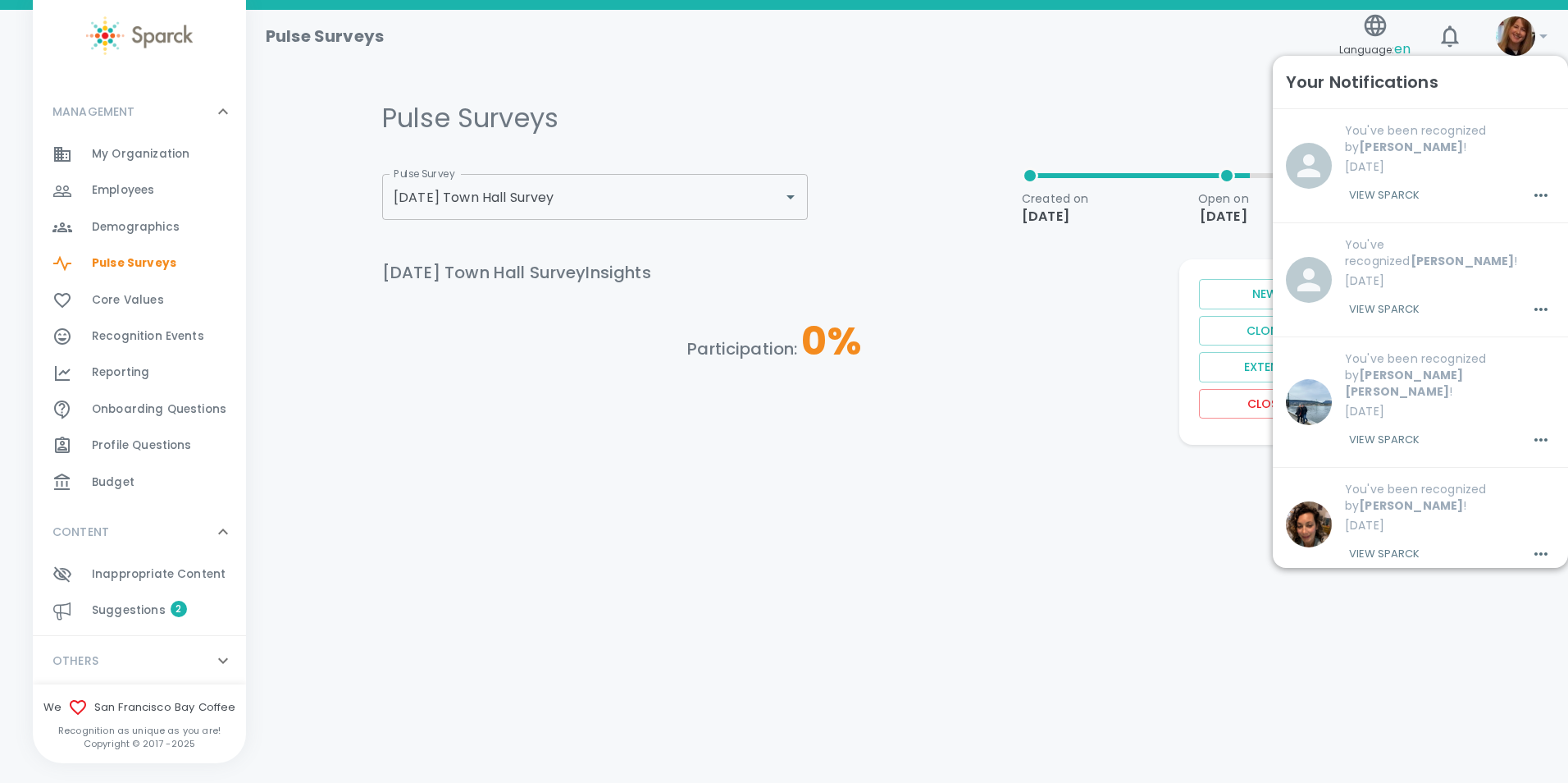
click at [213, 657] on icon at bounding box center [223, 661] width 19 height 19
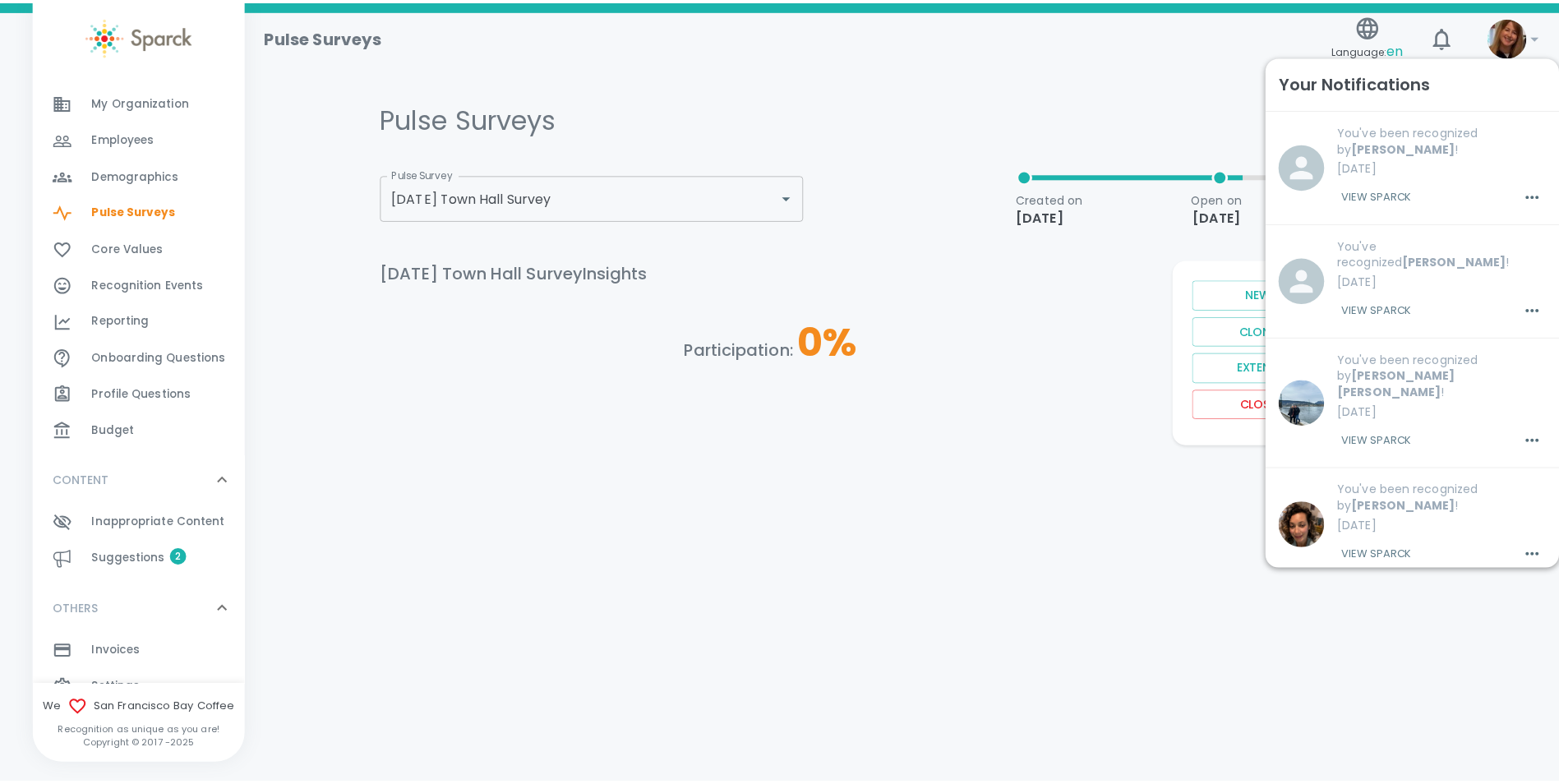
scroll to position [379, 0]
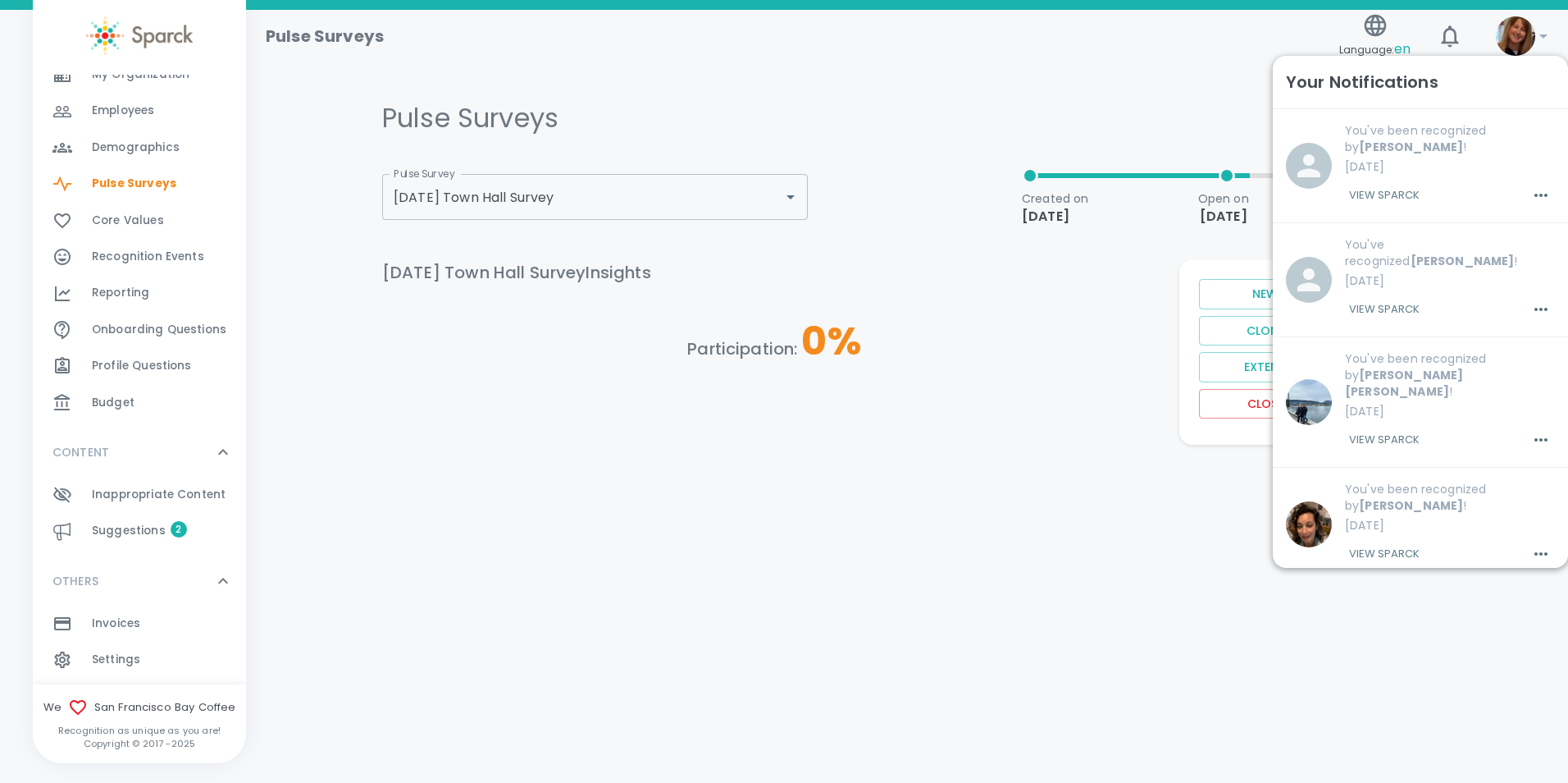
click at [123, 659] on span "Settings" at bounding box center [116, 660] width 48 height 16
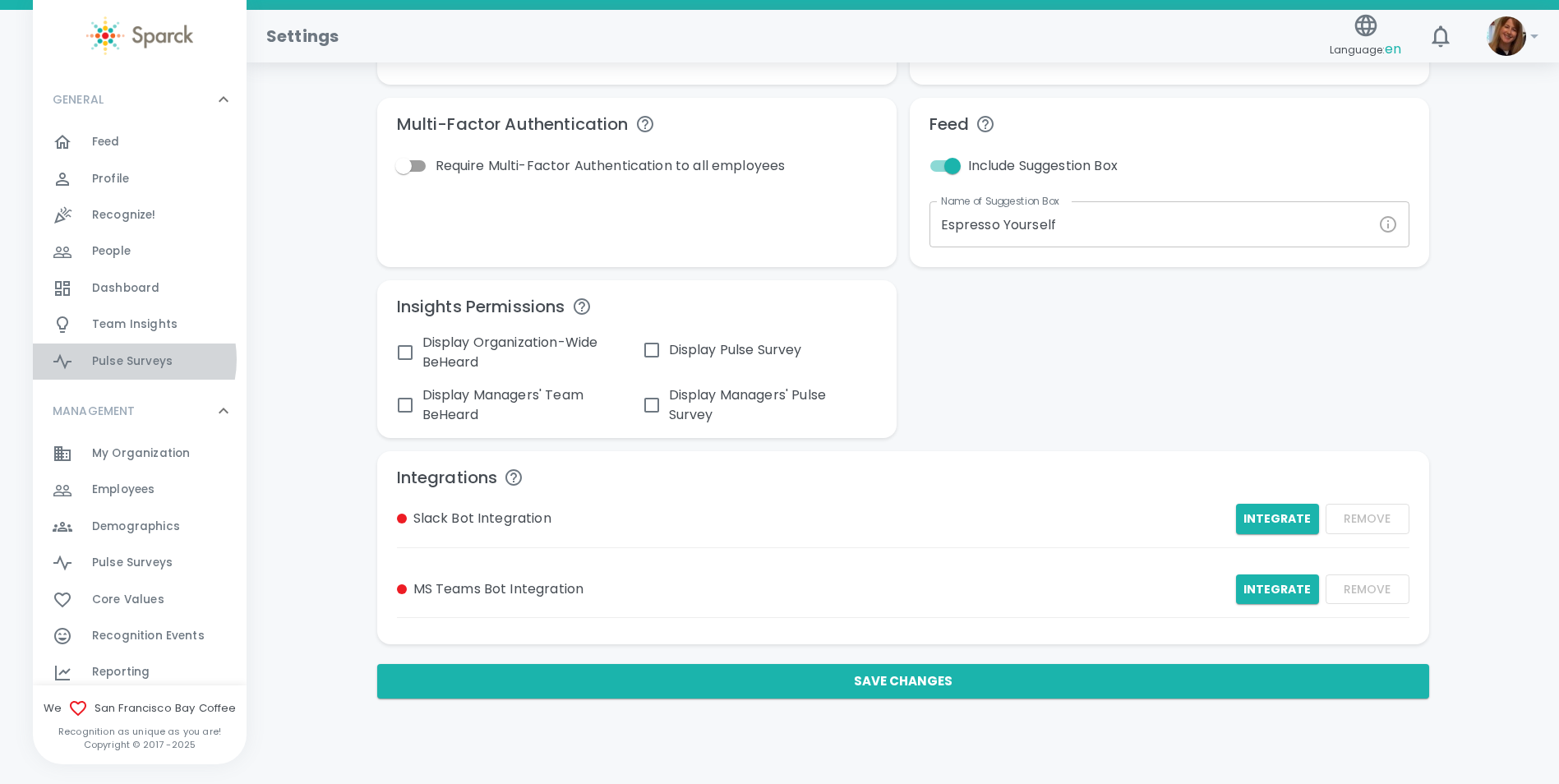
click at [130, 359] on span "Pulse Surveys" at bounding box center [132, 361] width 81 height 17
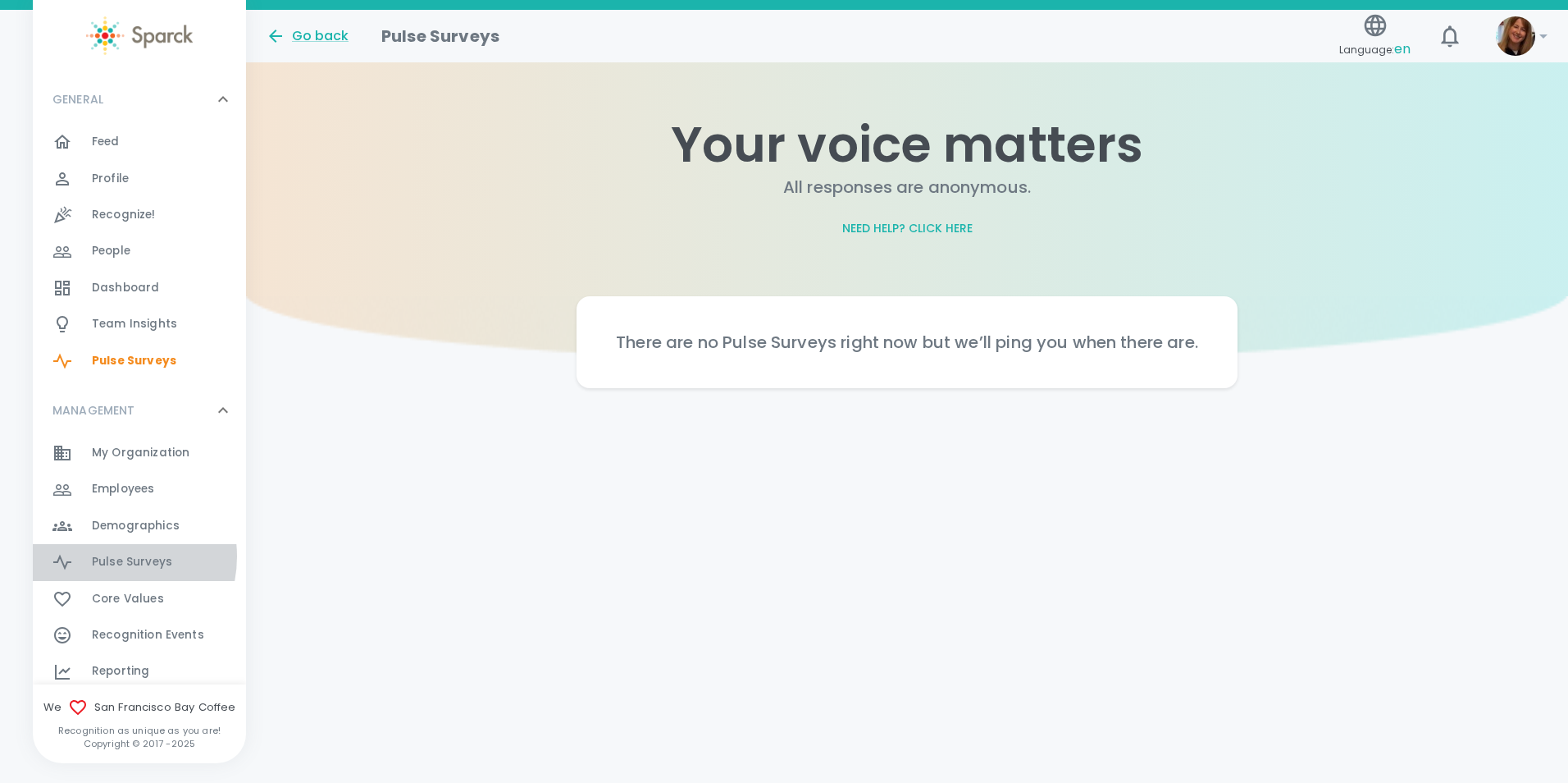
click at [105, 556] on span "Pulse Surveys" at bounding box center [132, 562] width 80 height 16
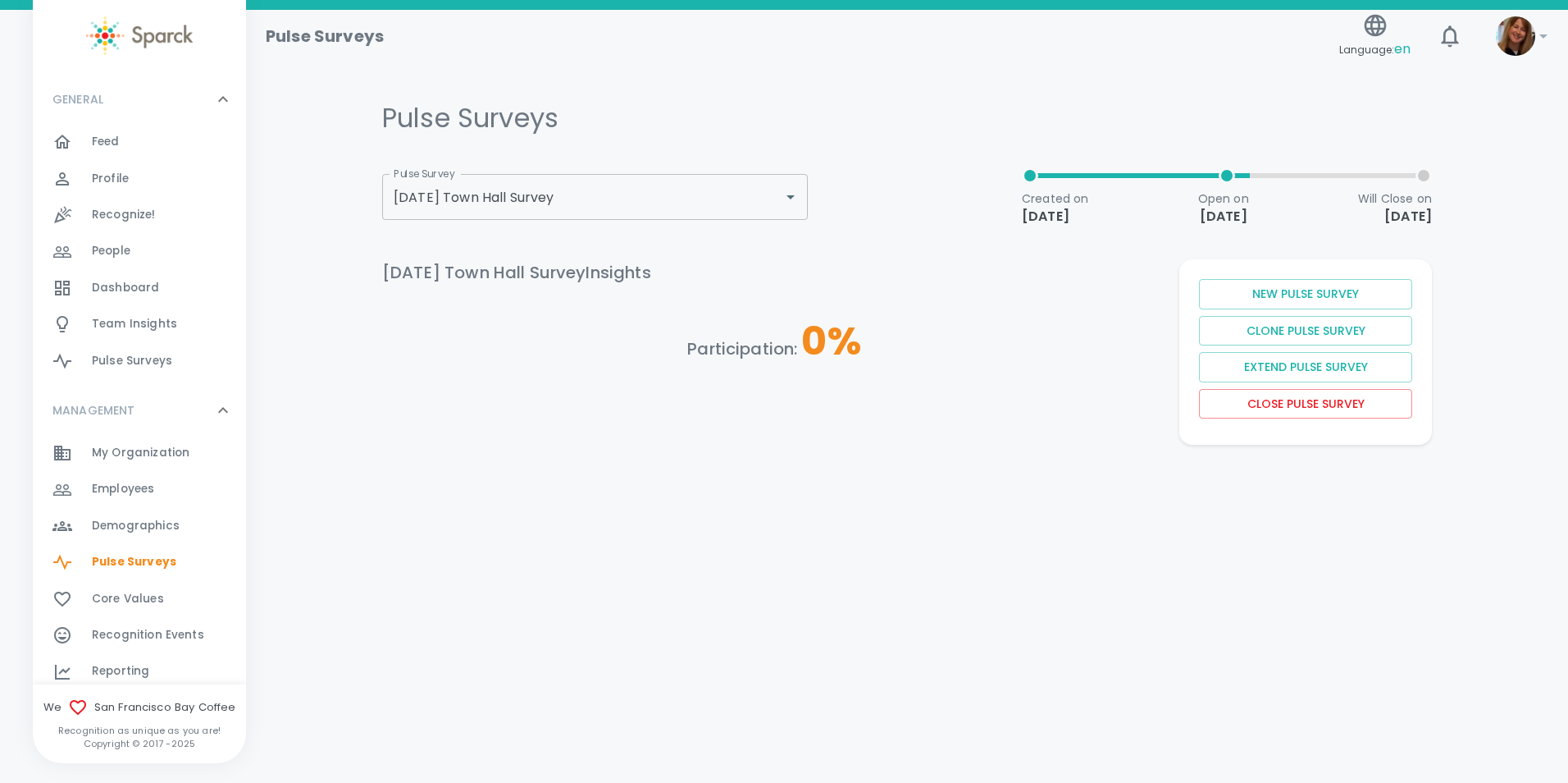
click at [119, 560] on span "Pulse Surveys" at bounding box center [134, 562] width 84 height 16
click at [790, 197] on icon "Open" at bounding box center [790, 197] width 8 height 4
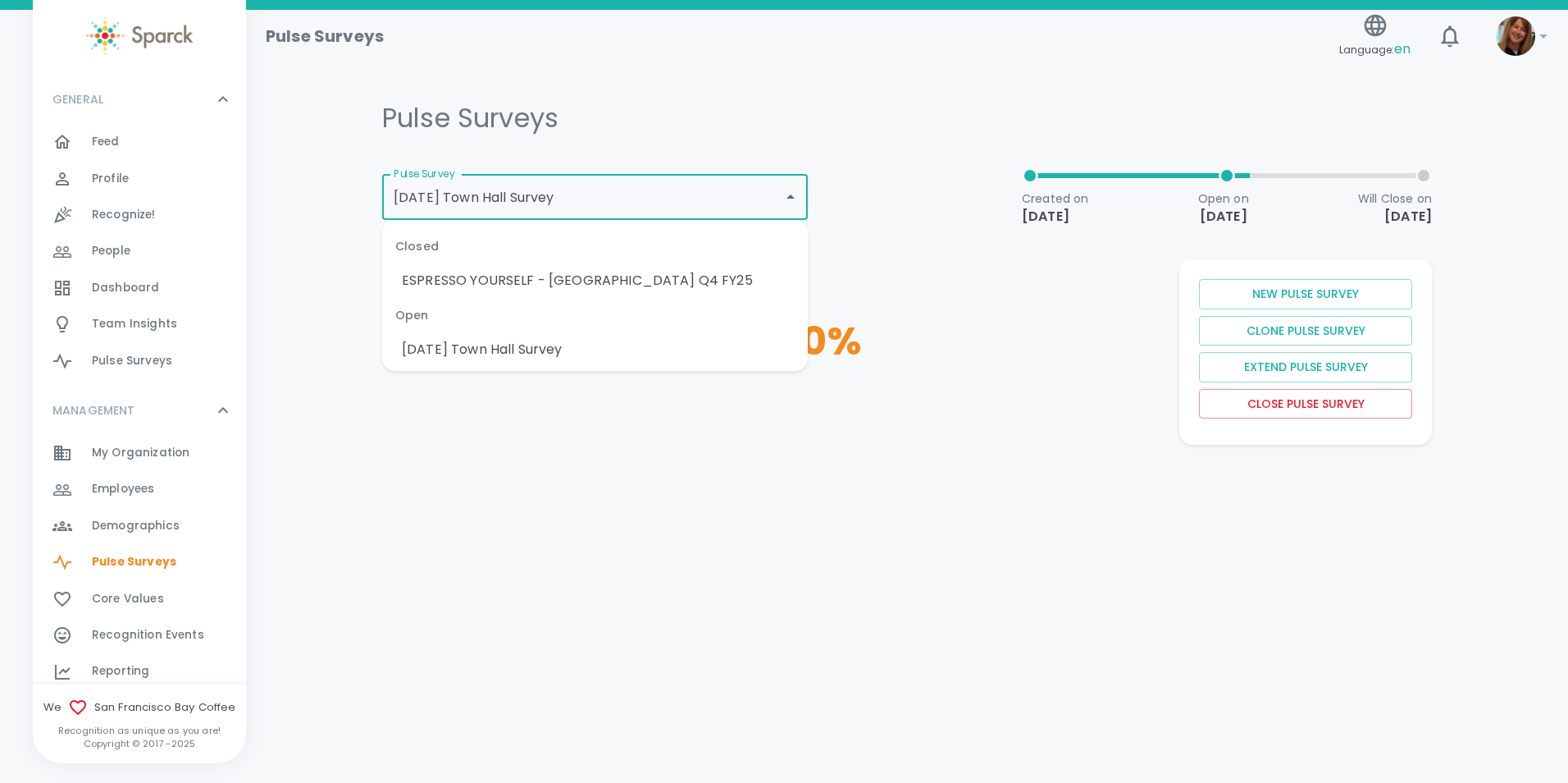
click at [609, 277] on li "ESPRESSO YOURSELF - [GEOGRAPHIC_DATA] Q4 FY25" at bounding box center [594, 280] width 426 height 29
type input "ESPRESSO YOURSELF - [GEOGRAPHIC_DATA] Q4 FY25"
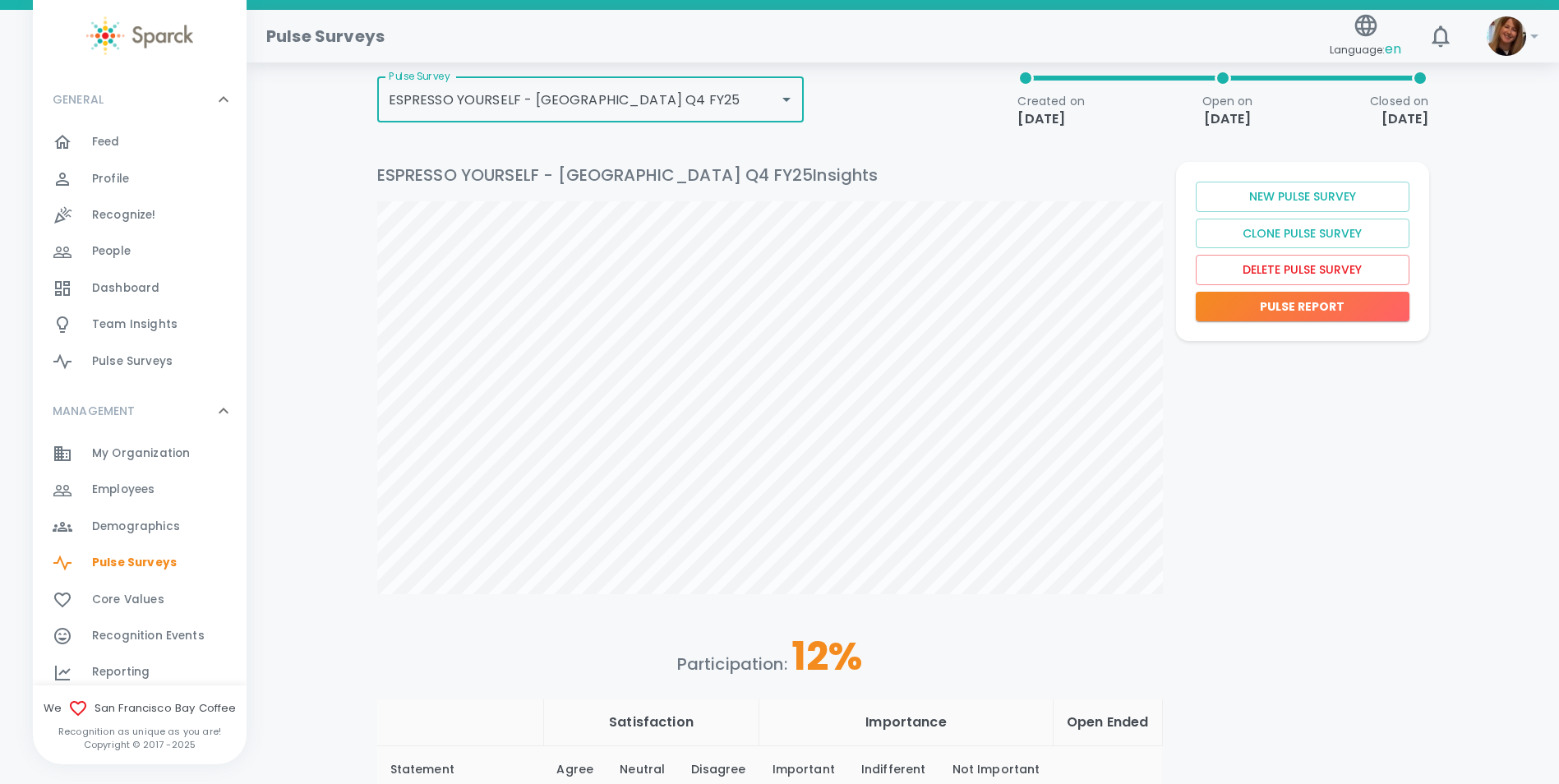
scroll to position [247, 0]
